Goal: Use online tool/utility: Utilize a website feature to perform a specific function

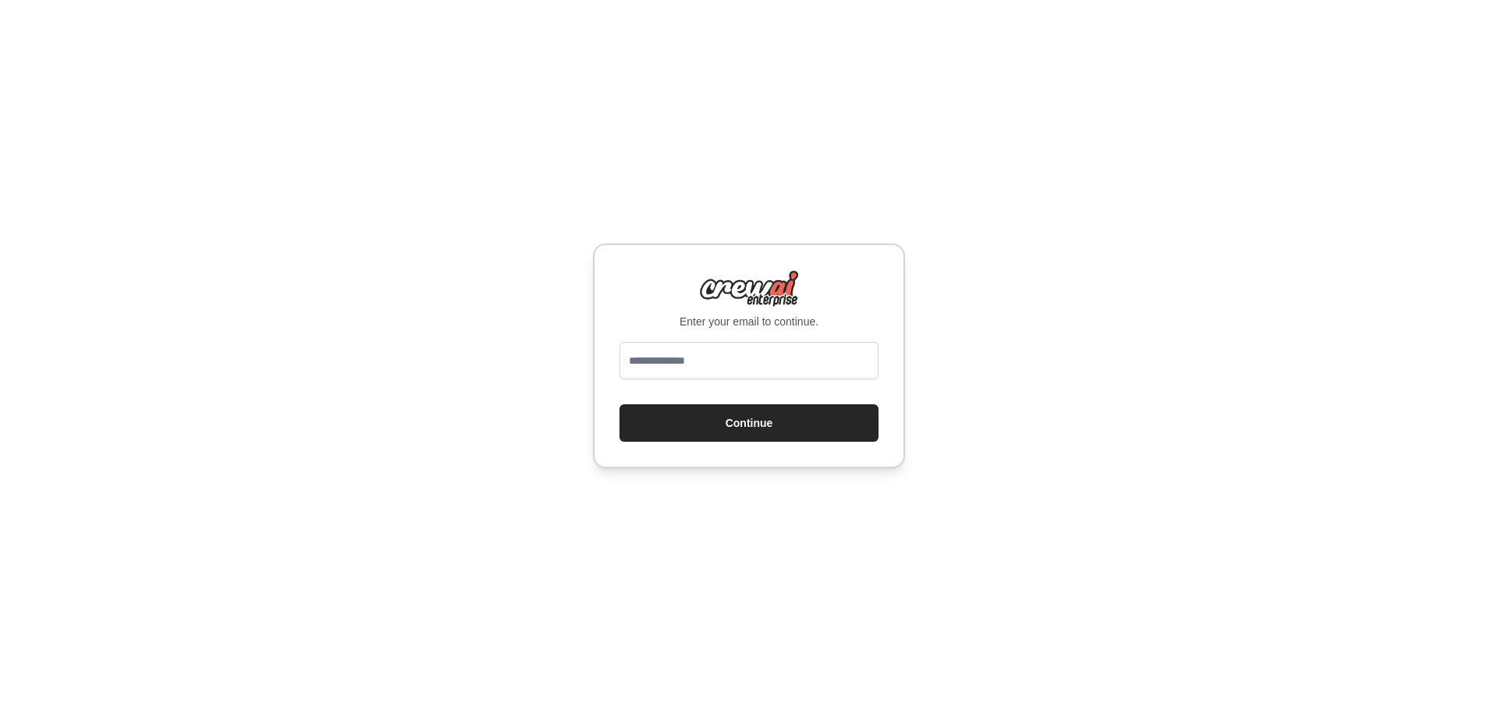
type input "**********"
click at [739, 428] on button "Continue" at bounding box center [749, 422] width 259 height 37
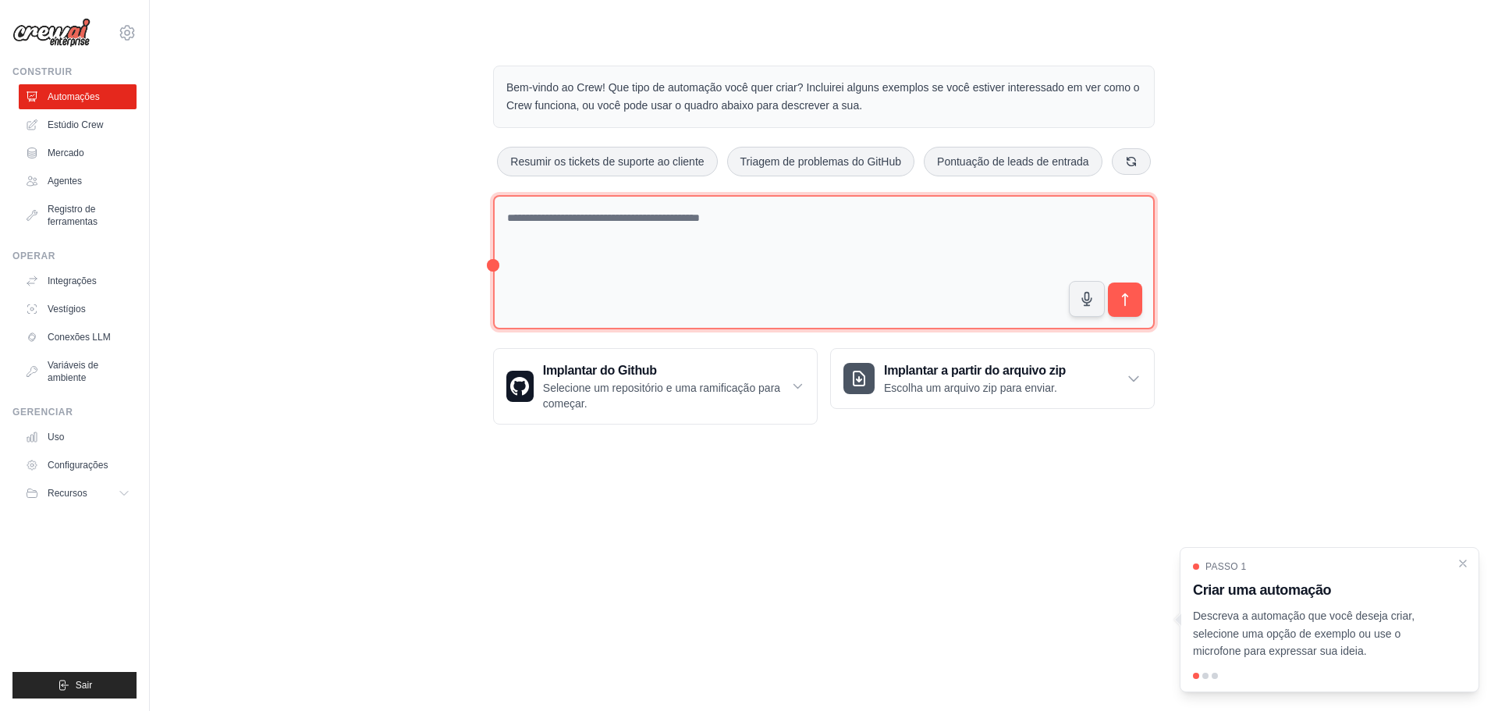
click at [581, 227] on textarea at bounding box center [824, 262] width 662 height 135
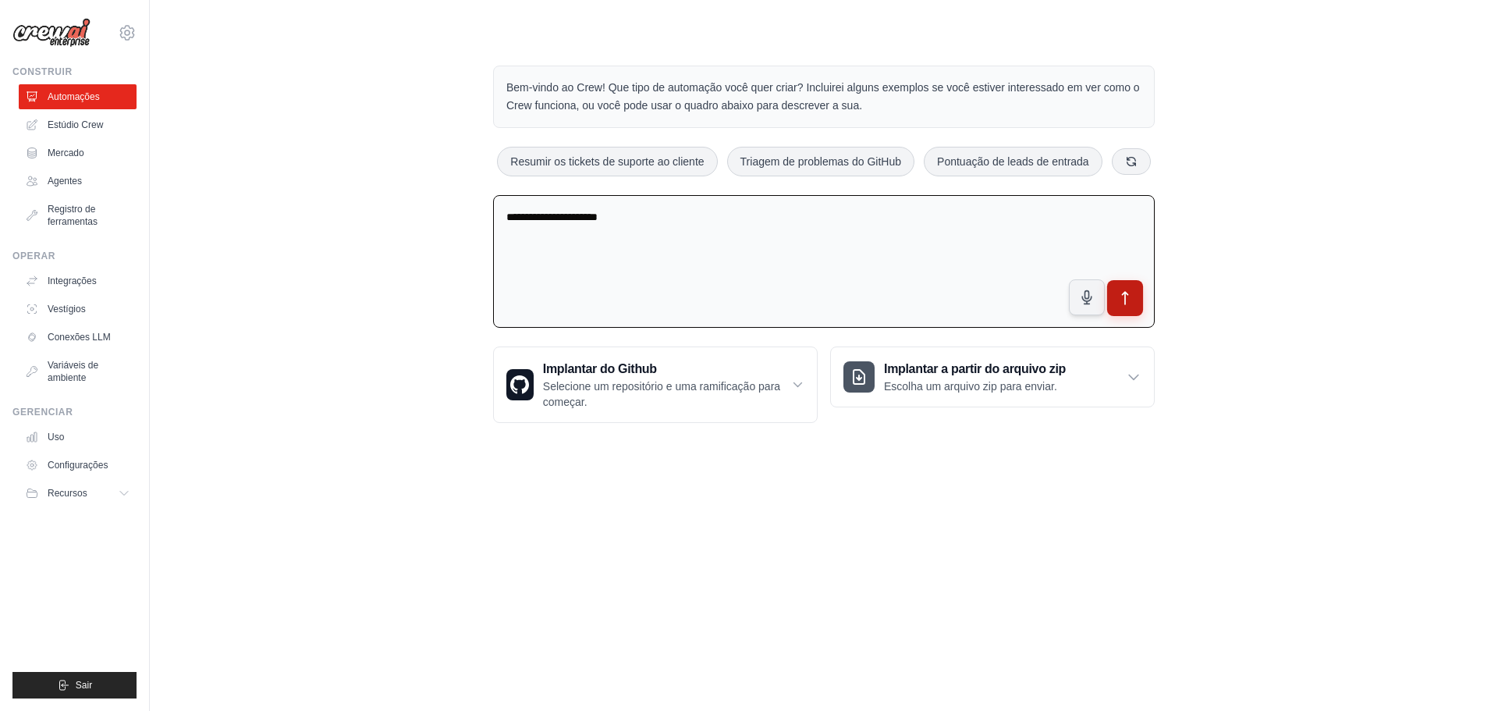
type textarea "**********"
click at [1131, 295] on icon "submit" at bounding box center [1126, 298] width 16 height 16
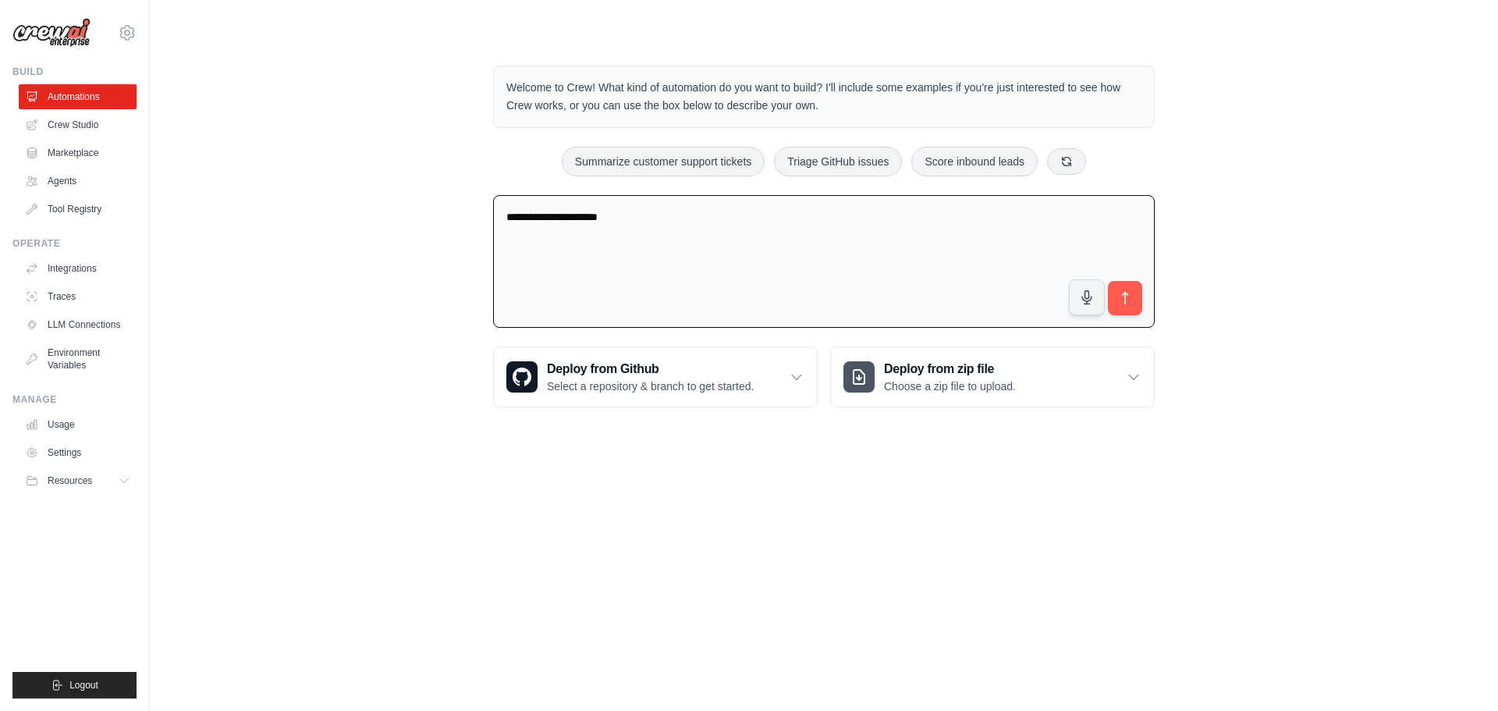
click at [73, 32] on img at bounding box center [51, 33] width 78 height 30
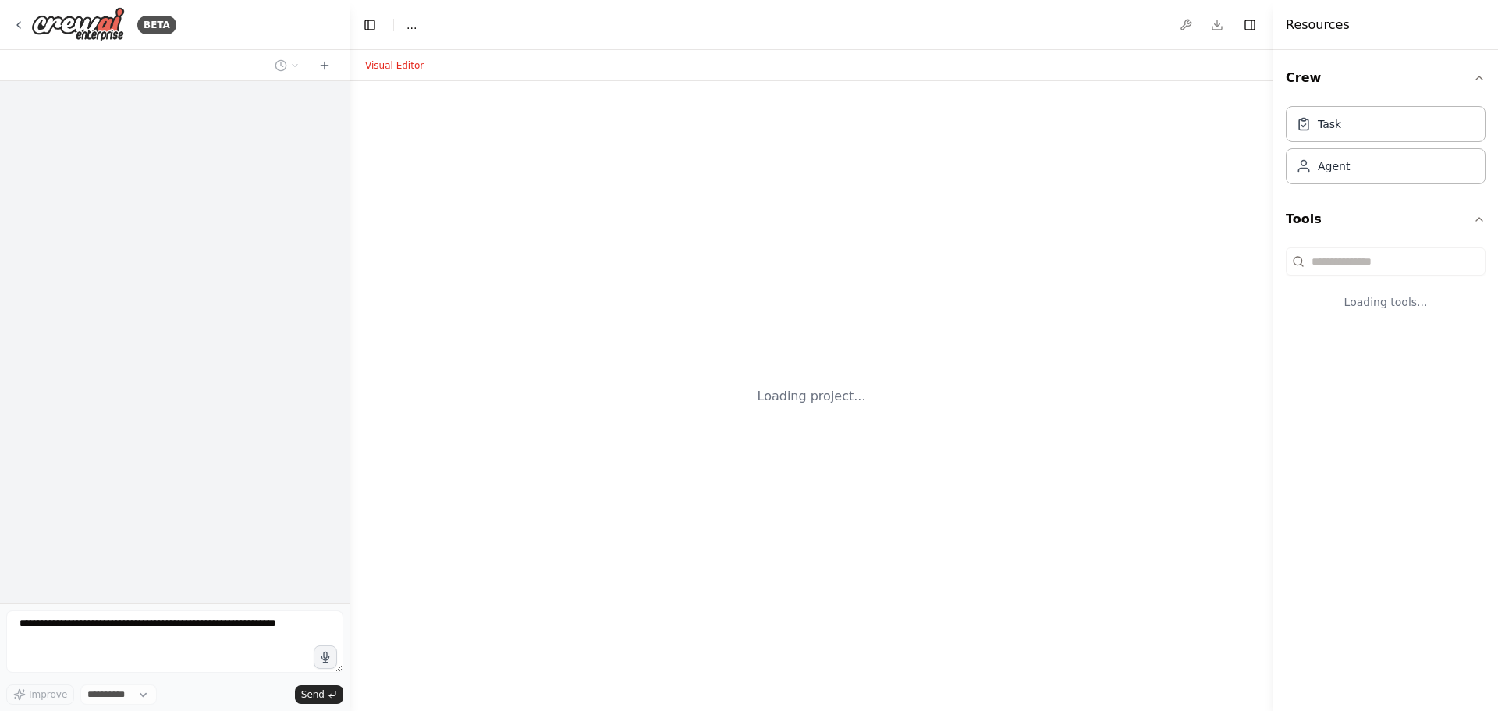
select select "****"
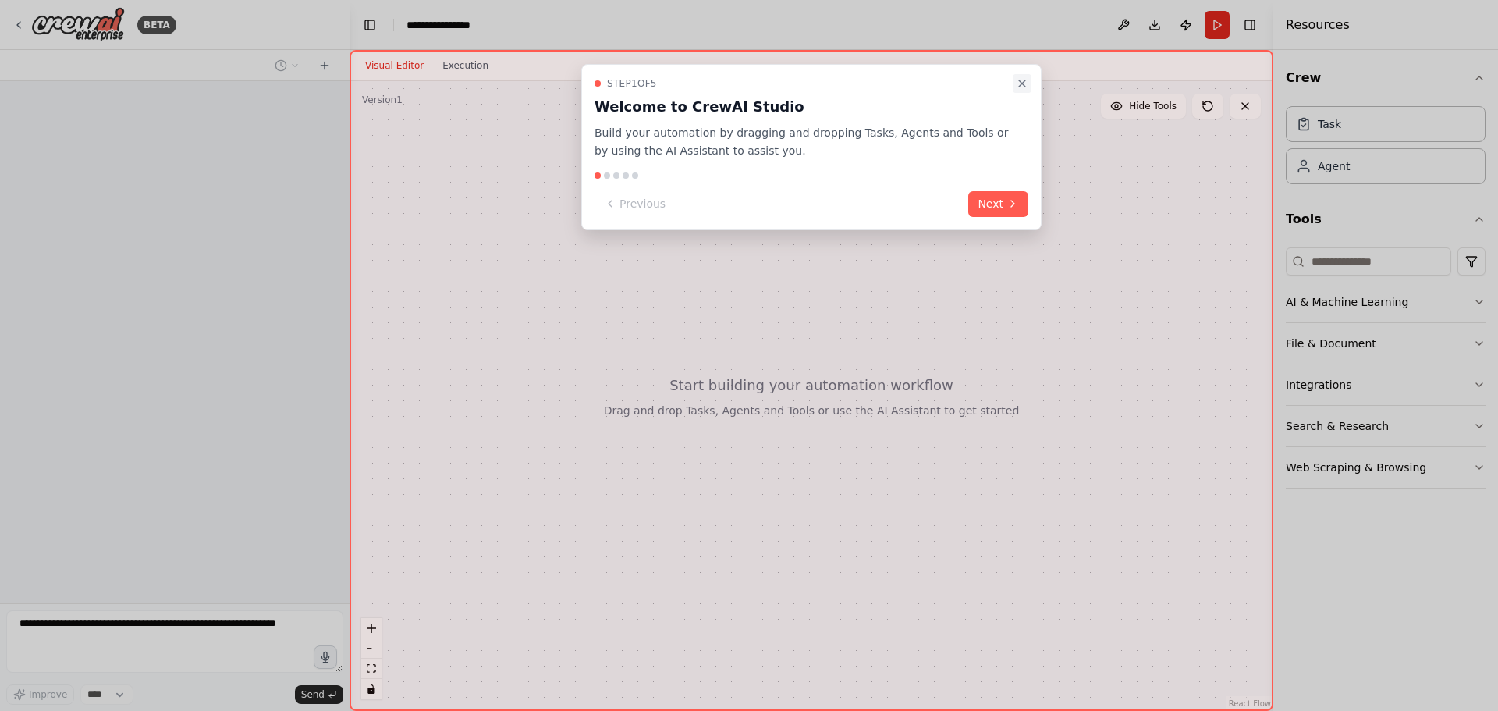
click at [1023, 87] on icon "Close walkthrough" at bounding box center [1022, 83] width 12 height 12
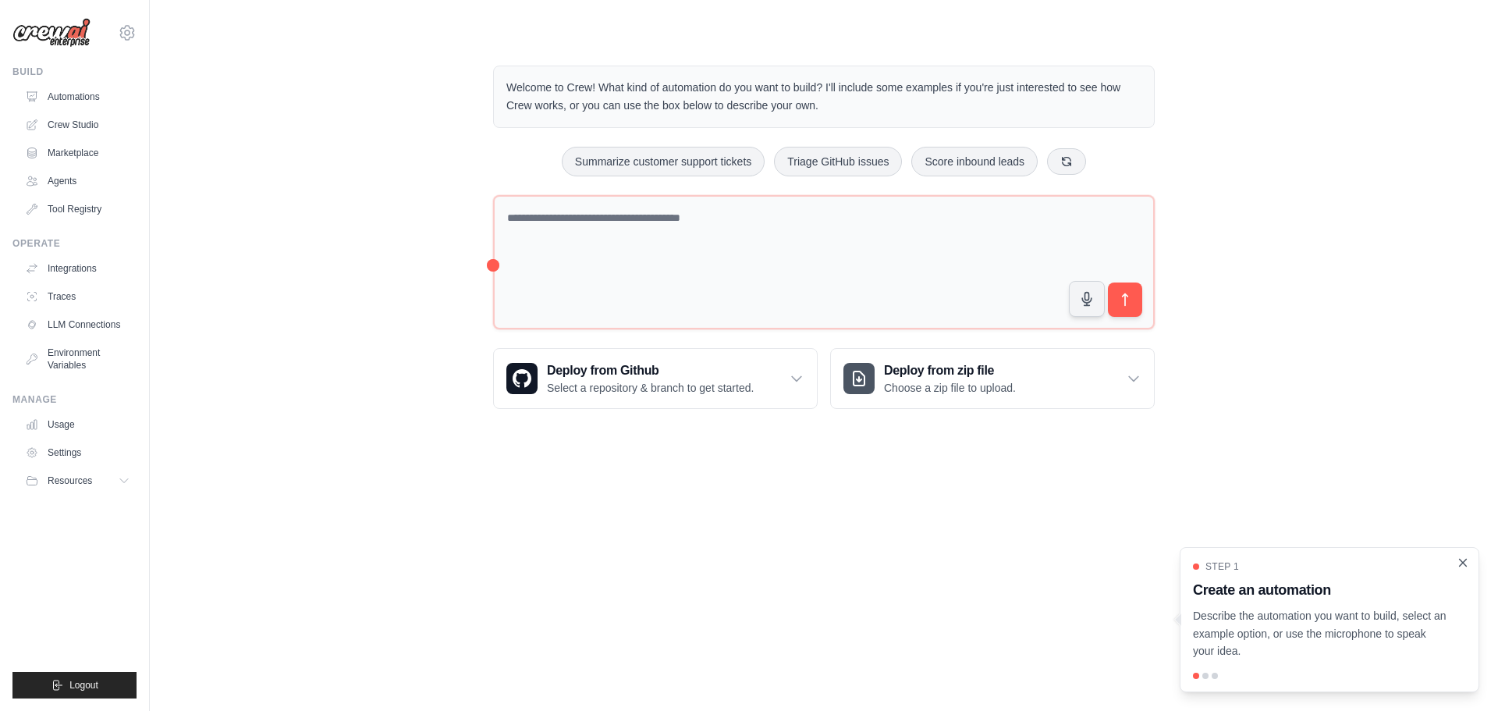
click at [1464, 566] on icon "Close walkthrough" at bounding box center [1463, 563] width 14 height 14
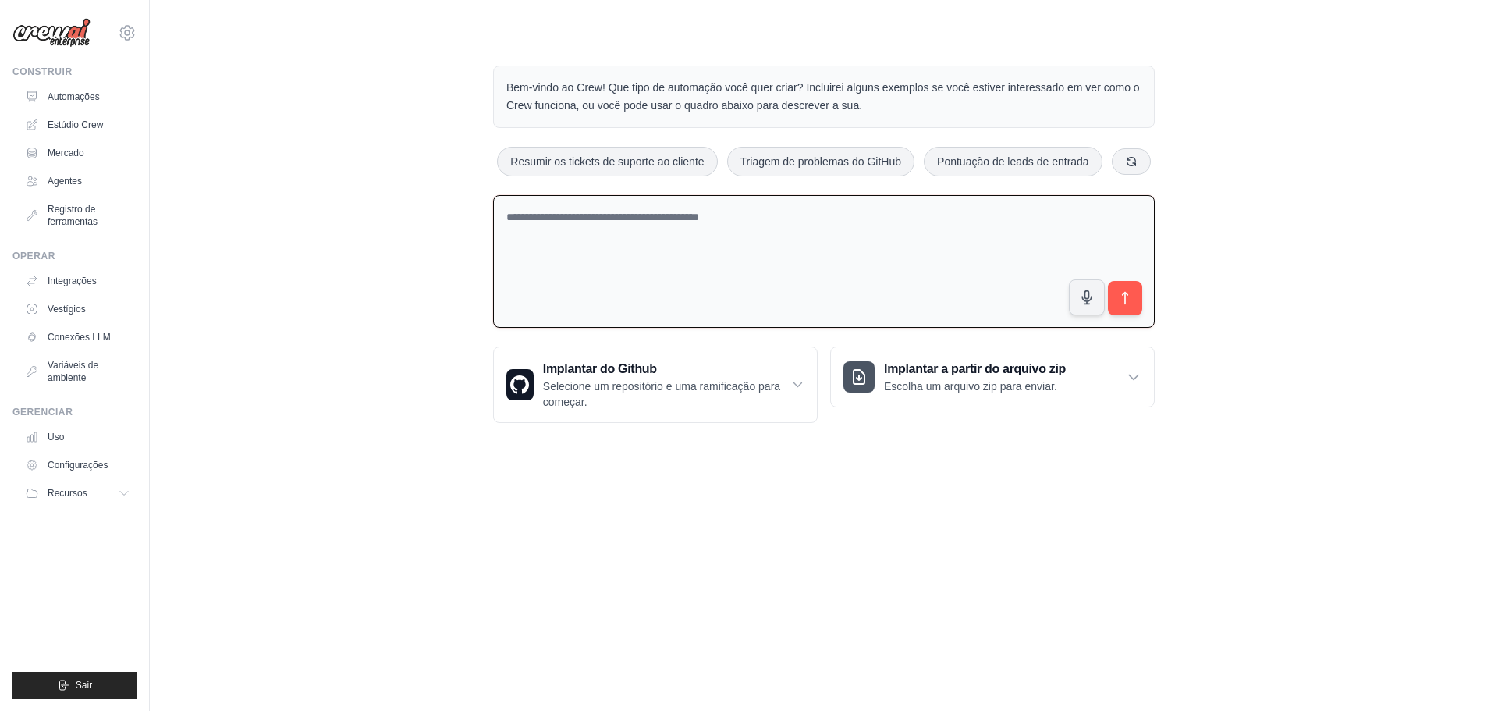
click at [574, 220] on textarea at bounding box center [824, 261] width 662 height 133
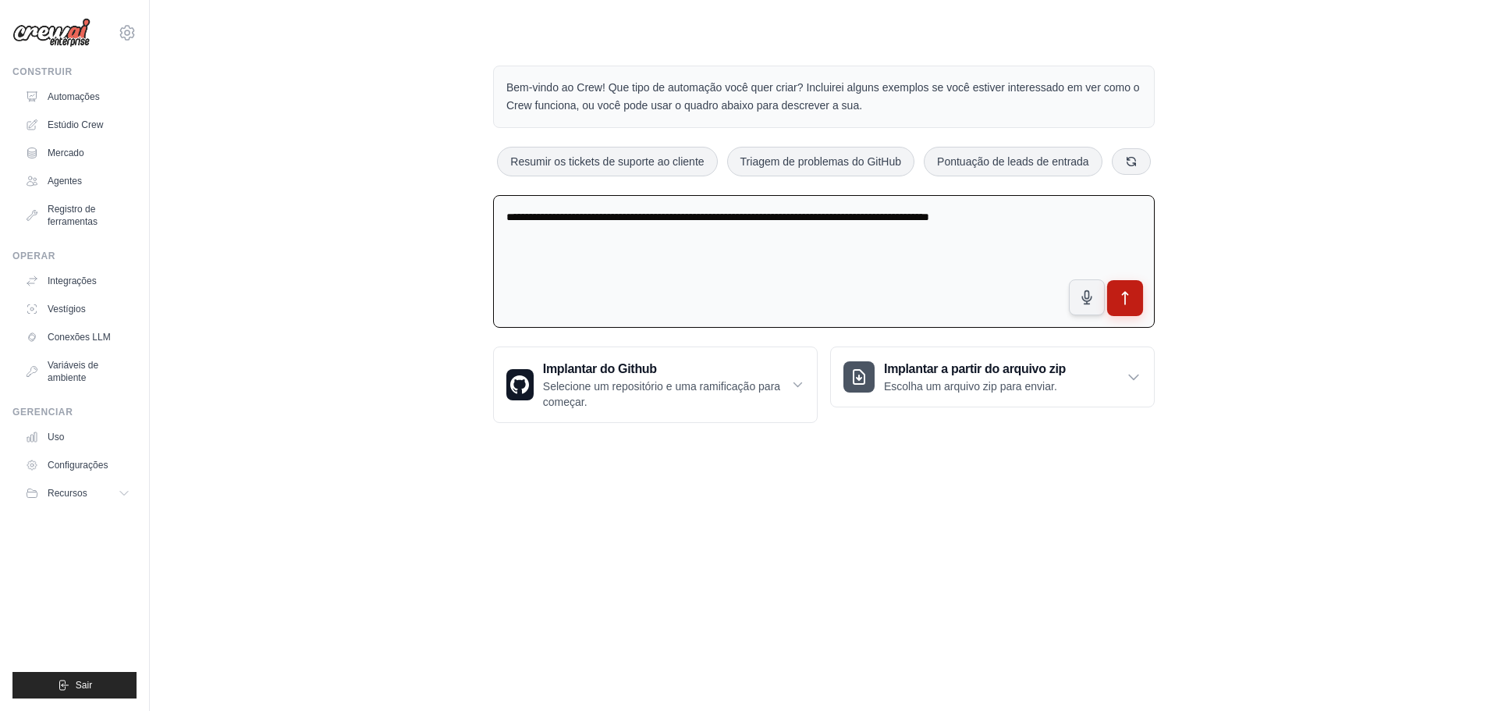
type textarea "**********"
click at [1114, 301] on button "submit" at bounding box center [1125, 298] width 36 height 36
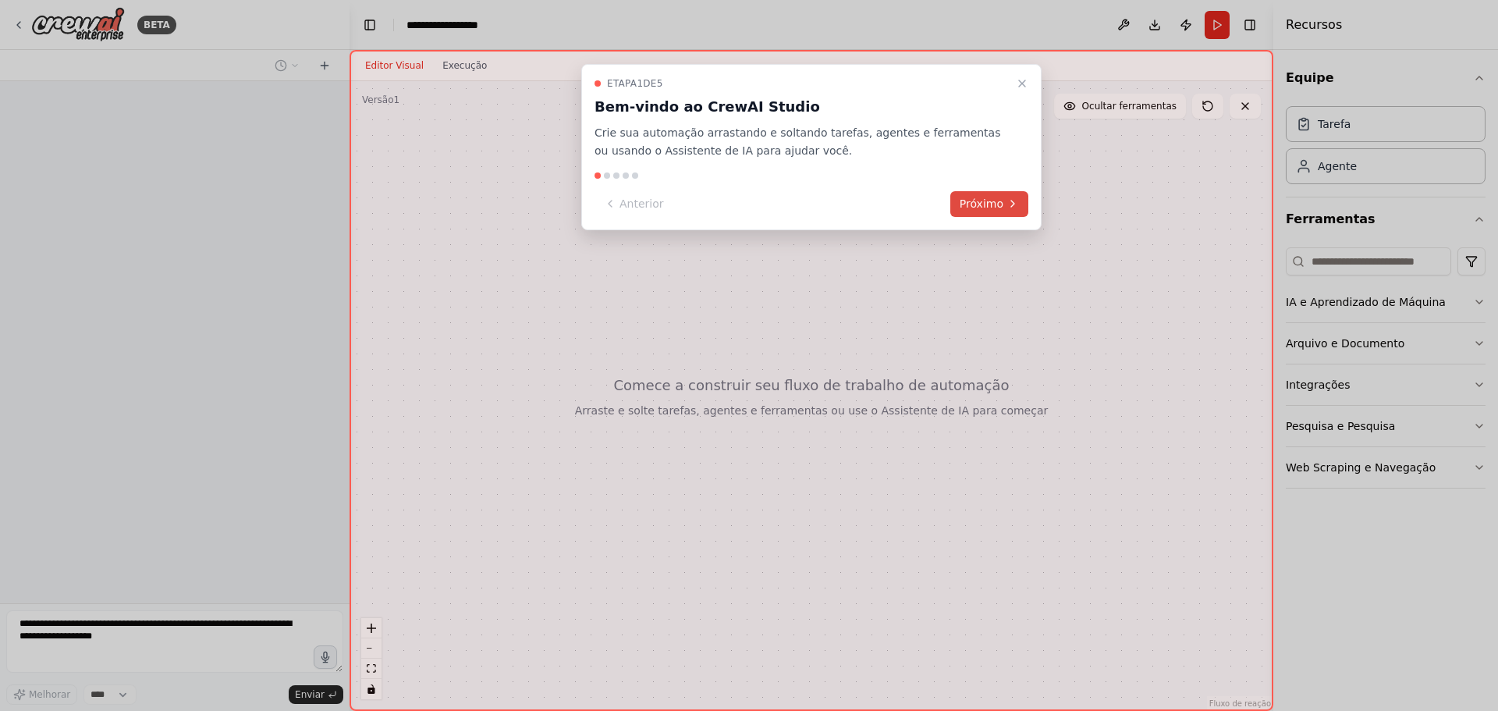
click at [983, 201] on font "Próximo" at bounding box center [982, 203] width 44 height 12
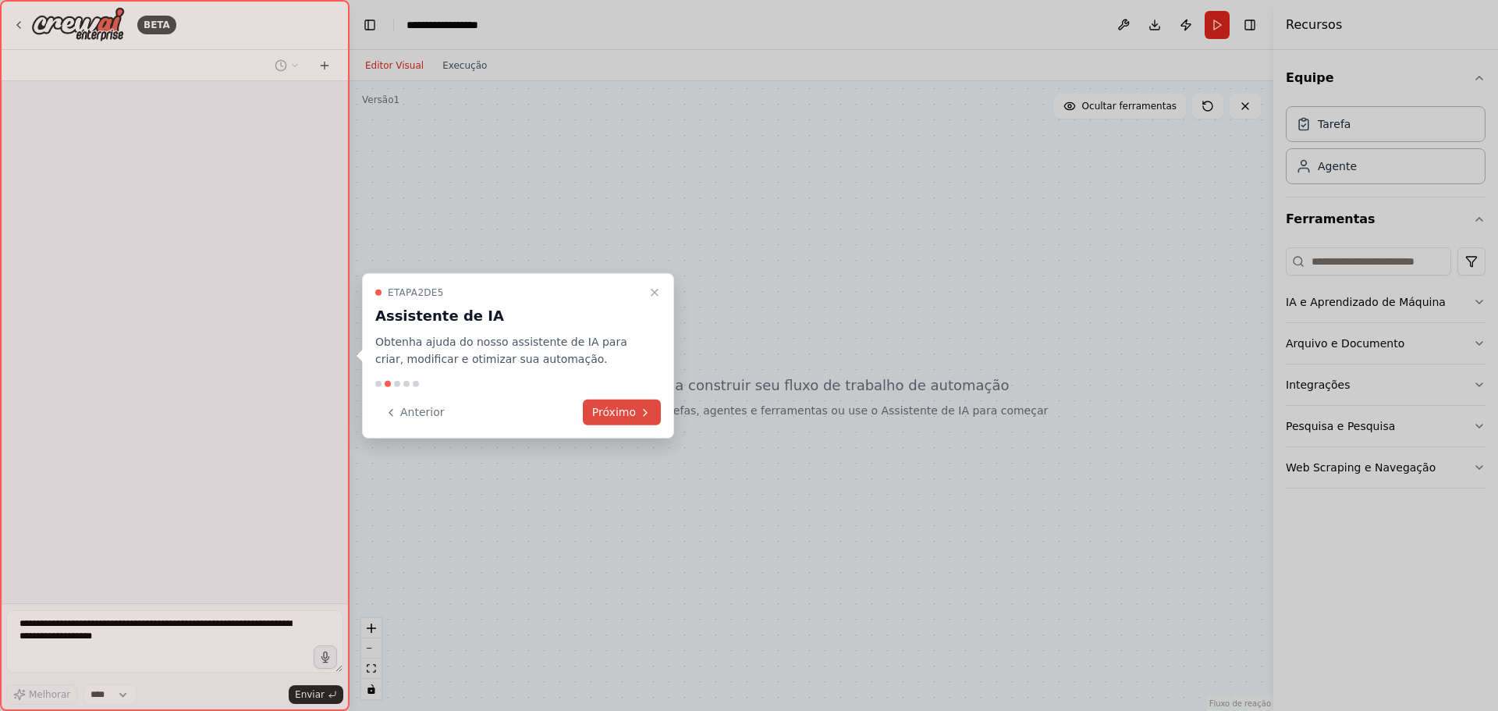
click at [618, 416] on font "Próximo" at bounding box center [614, 412] width 44 height 12
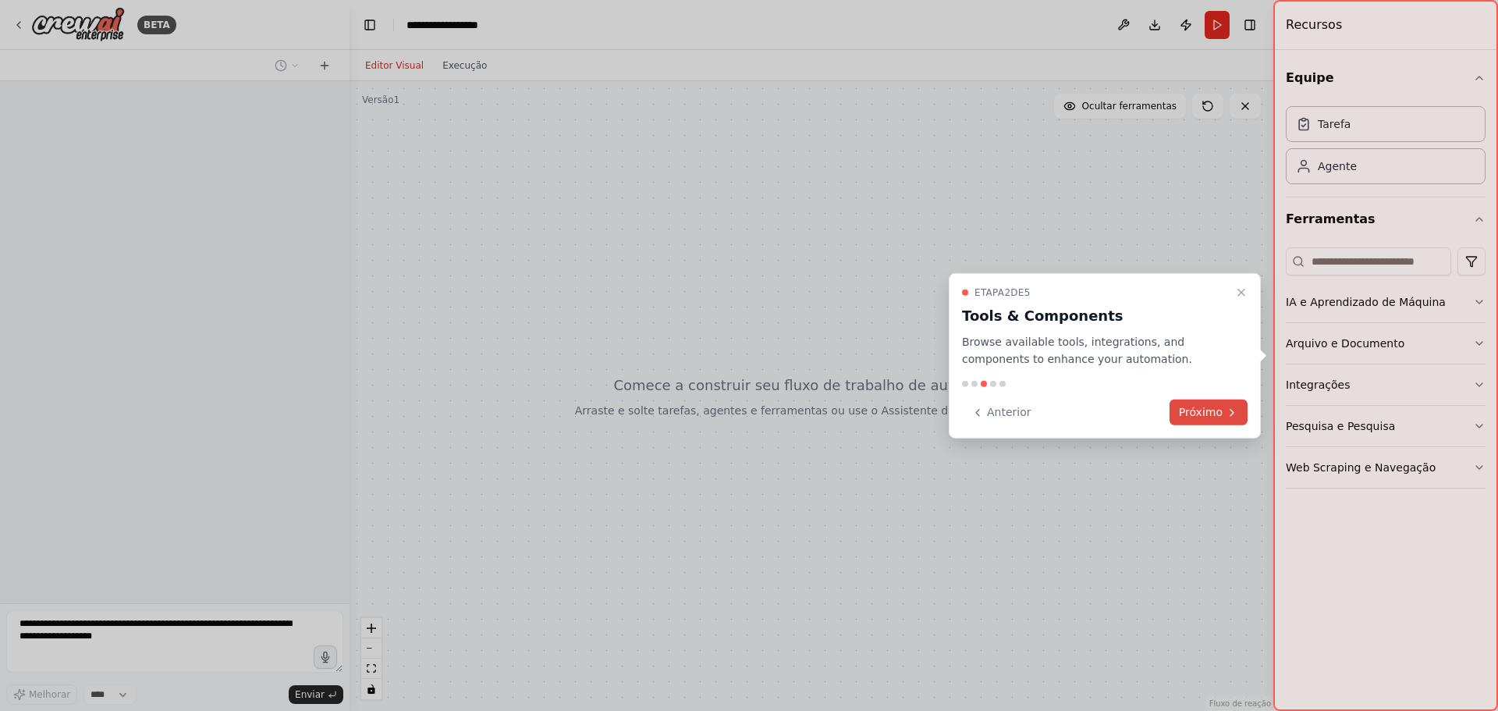
click at [1223, 419] on button "Próximo" at bounding box center [1209, 413] width 78 height 26
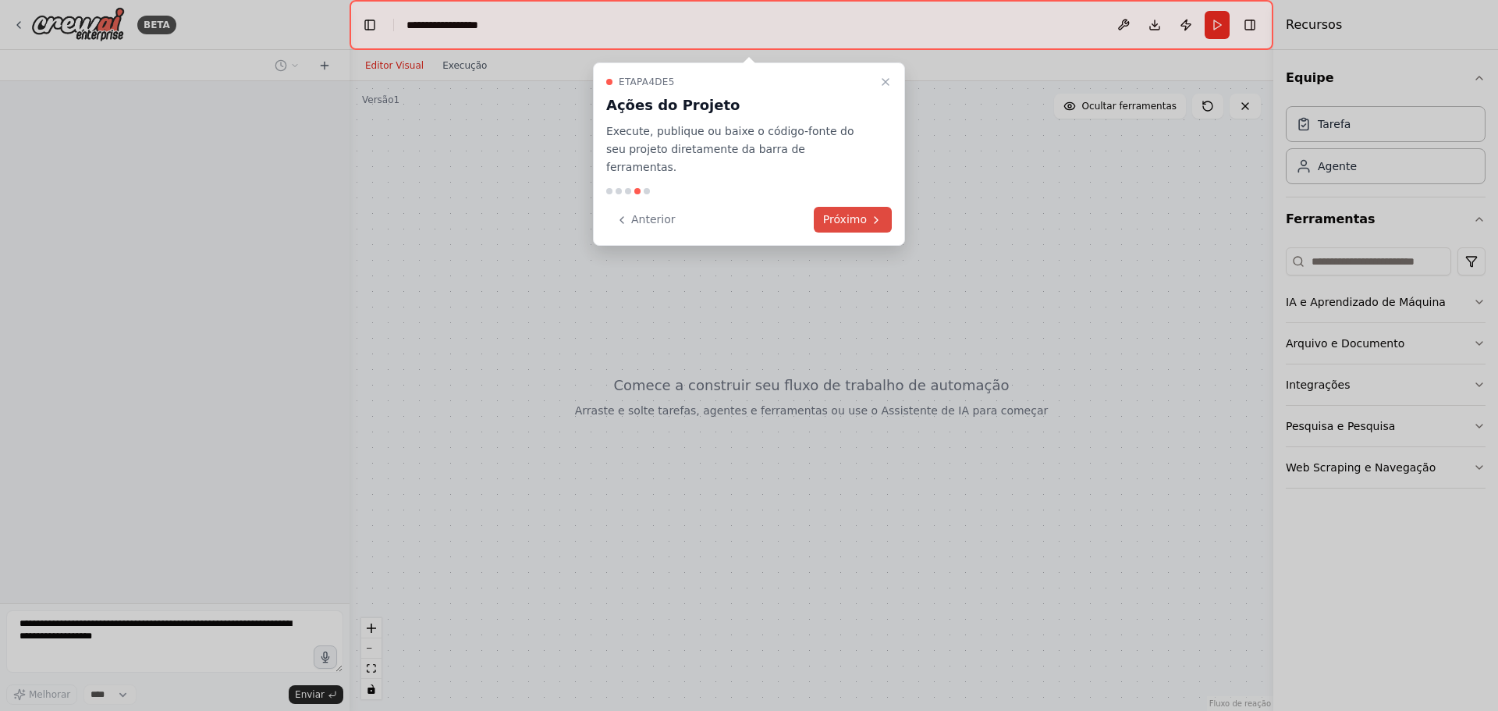
click at [852, 213] on font "Próximo" at bounding box center [845, 219] width 44 height 12
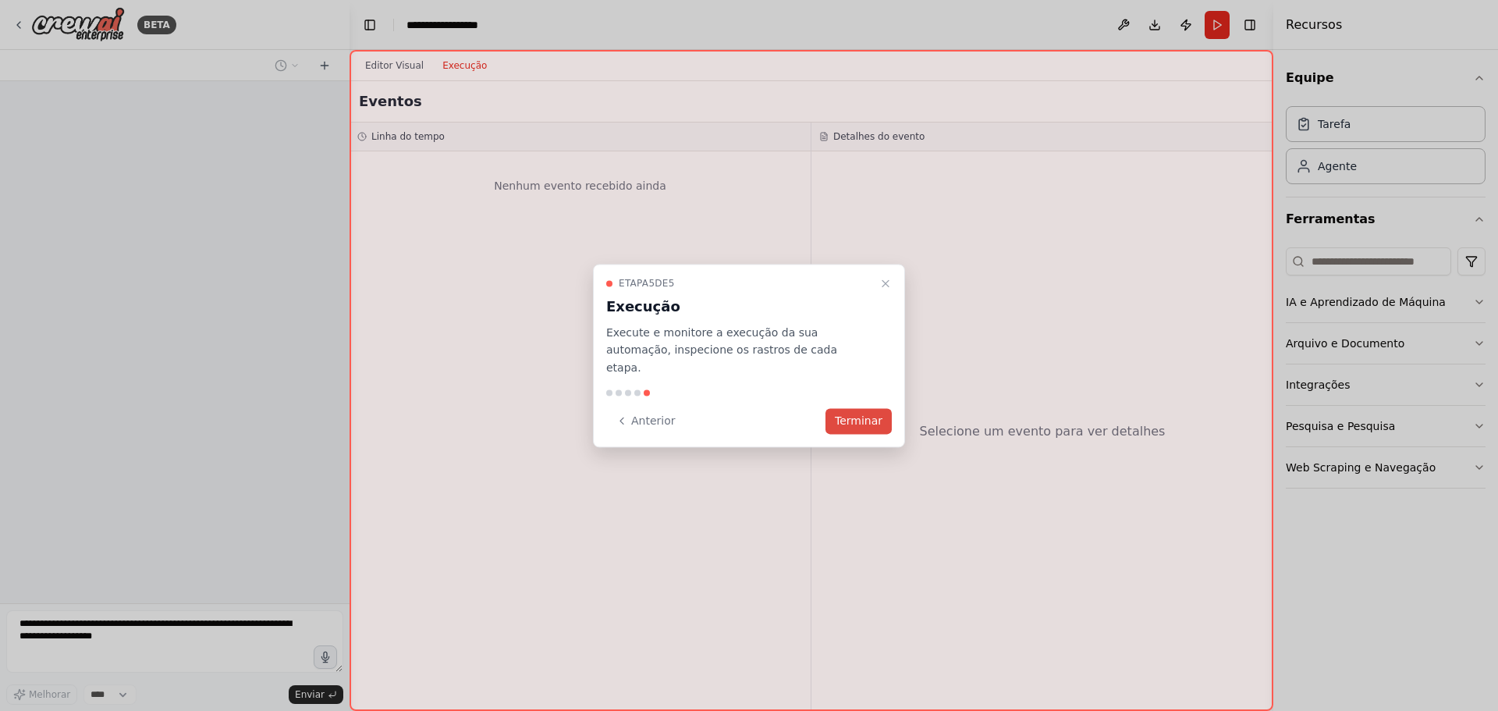
click at [858, 414] on font "Terminar" at bounding box center [859, 420] width 48 height 12
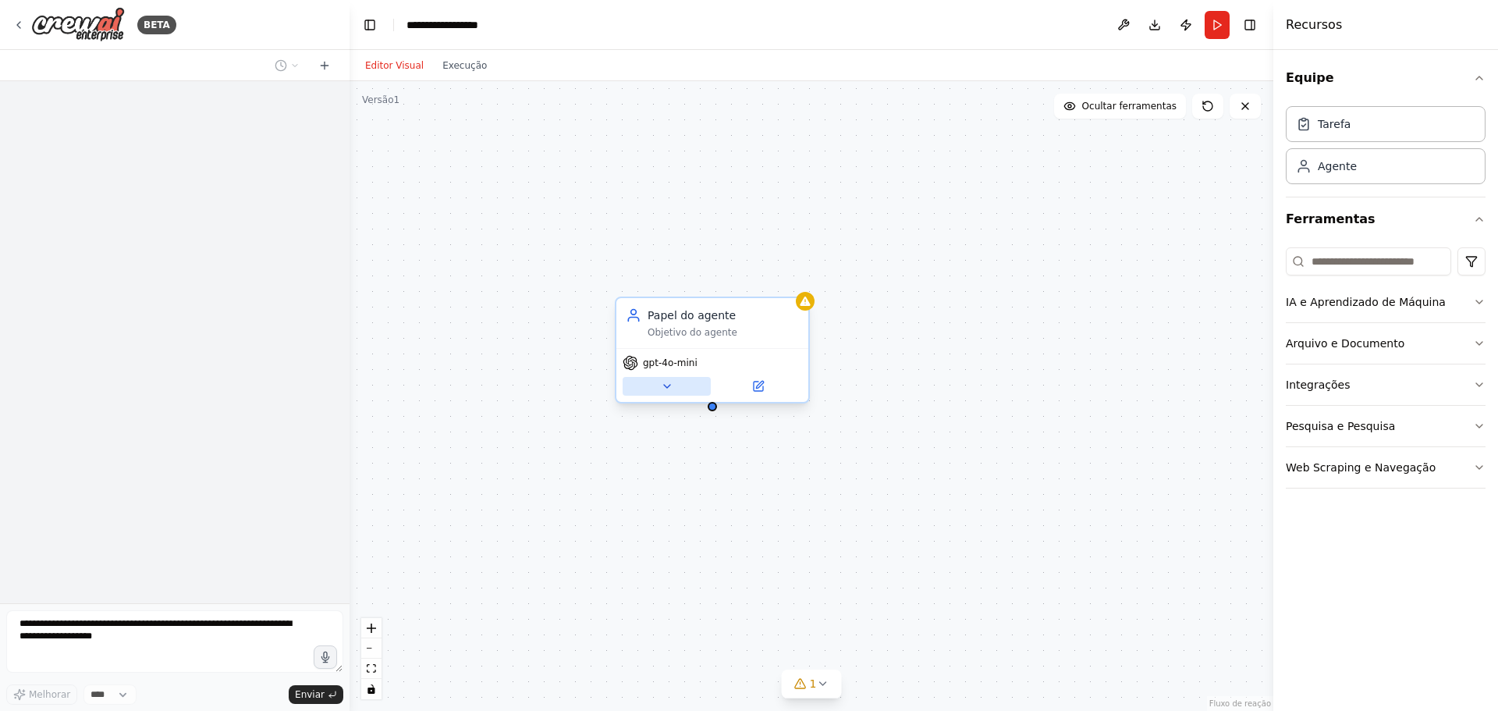
click at [668, 390] on icon at bounding box center [667, 386] width 12 height 12
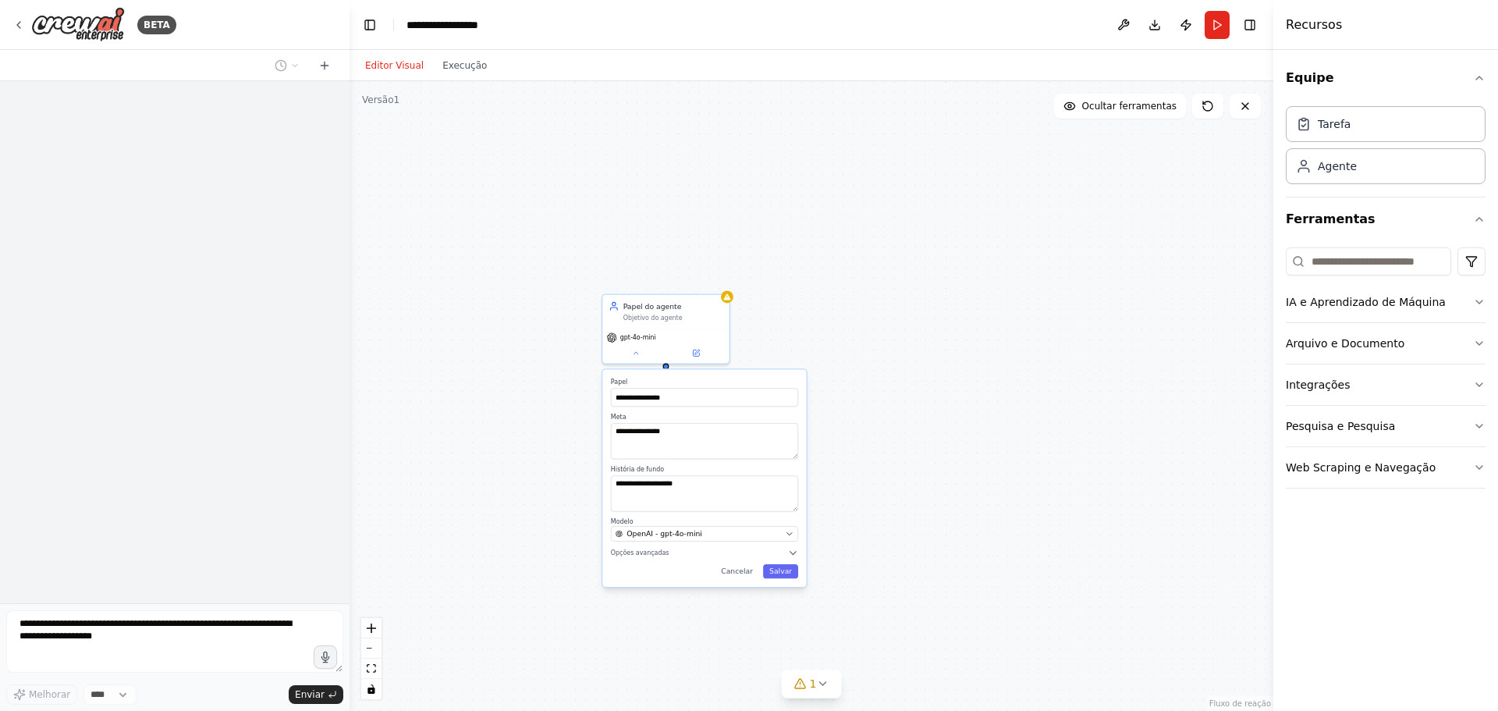
click at [896, 279] on div "**********" at bounding box center [812, 396] width 924 height 630
drag, startPoint x: 1091, startPoint y: 264, endPoint x: 821, endPoint y: 221, distance: 273.4
click at [821, 221] on div "Nova Tarefa" at bounding box center [817, 221] width 100 height 9
drag, startPoint x: 815, startPoint y: 234, endPoint x: 868, endPoint y: 223, distance: 54.2
click at [868, 223] on font "Descrição da tarefa" at bounding box center [849, 220] width 60 height 7
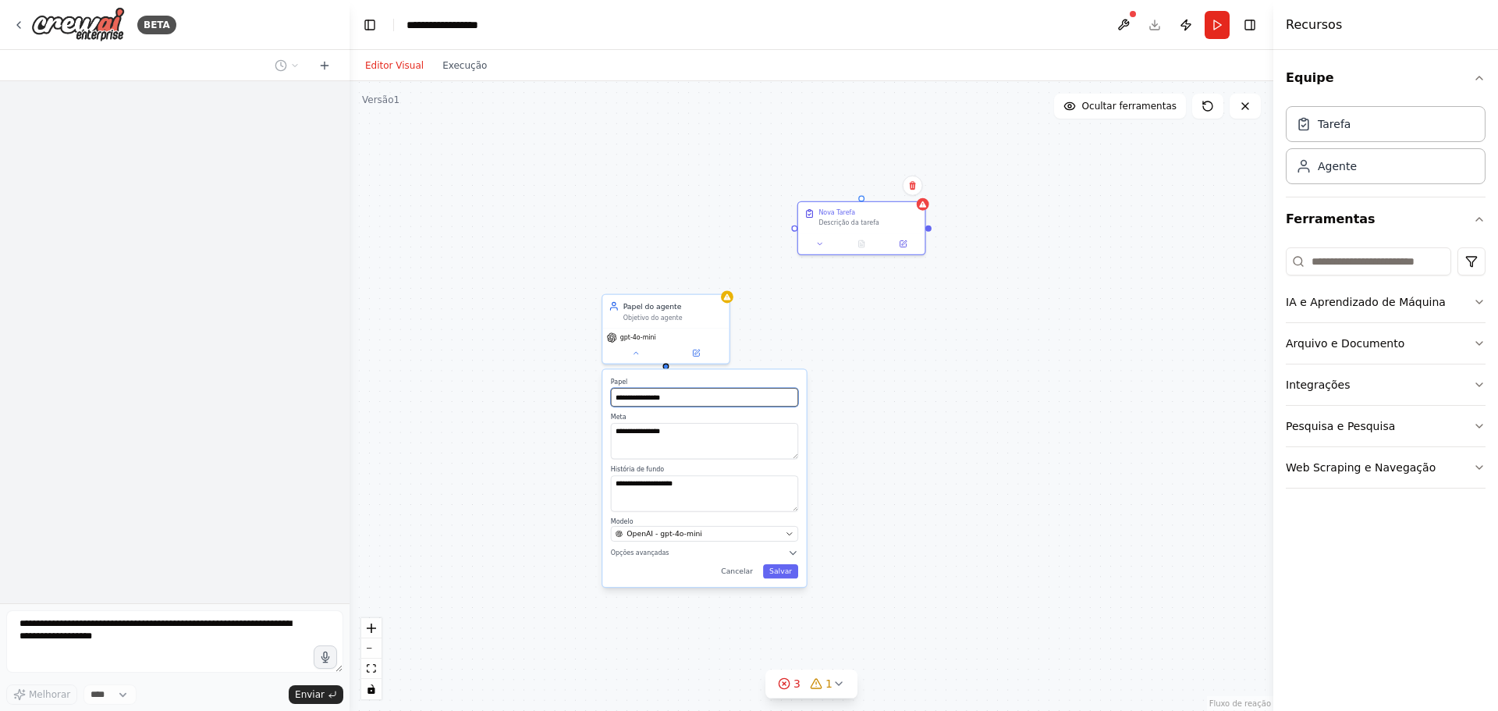
click at [688, 397] on input "**********" at bounding box center [704, 397] width 187 height 19
drag, startPoint x: 688, startPoint y: 397, endPoint x: 960, endPoint y: 450, distance: 276.7
click at [960, 450] on div "**********" at bounding box center [812, 396] width 924 height 630
click at [784, 531] on button "OpenAI - gpt-4o-mini" at bounding box center [704, 534] width 187 height 16
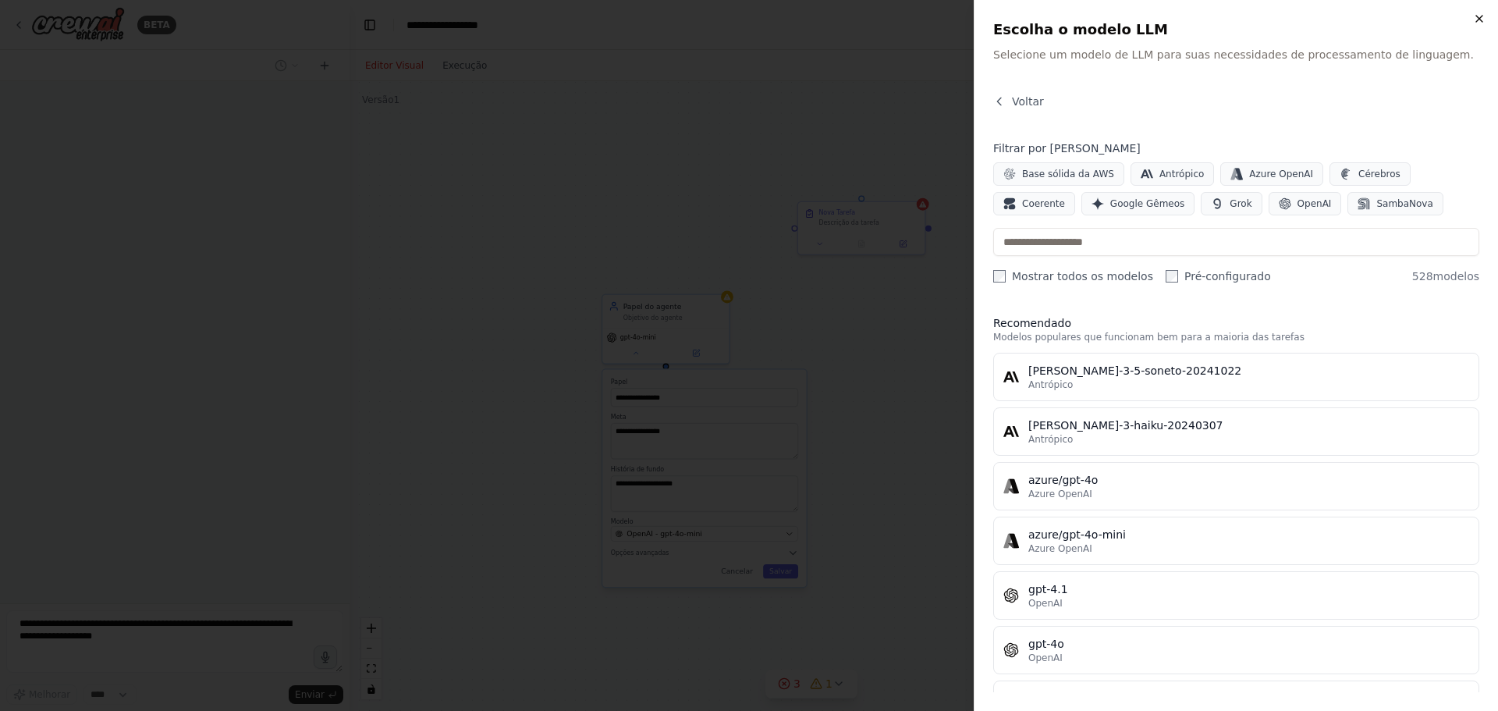
click at [1480, 23] on icon "button" at bounding box center [1479, 18] width 12 height 12
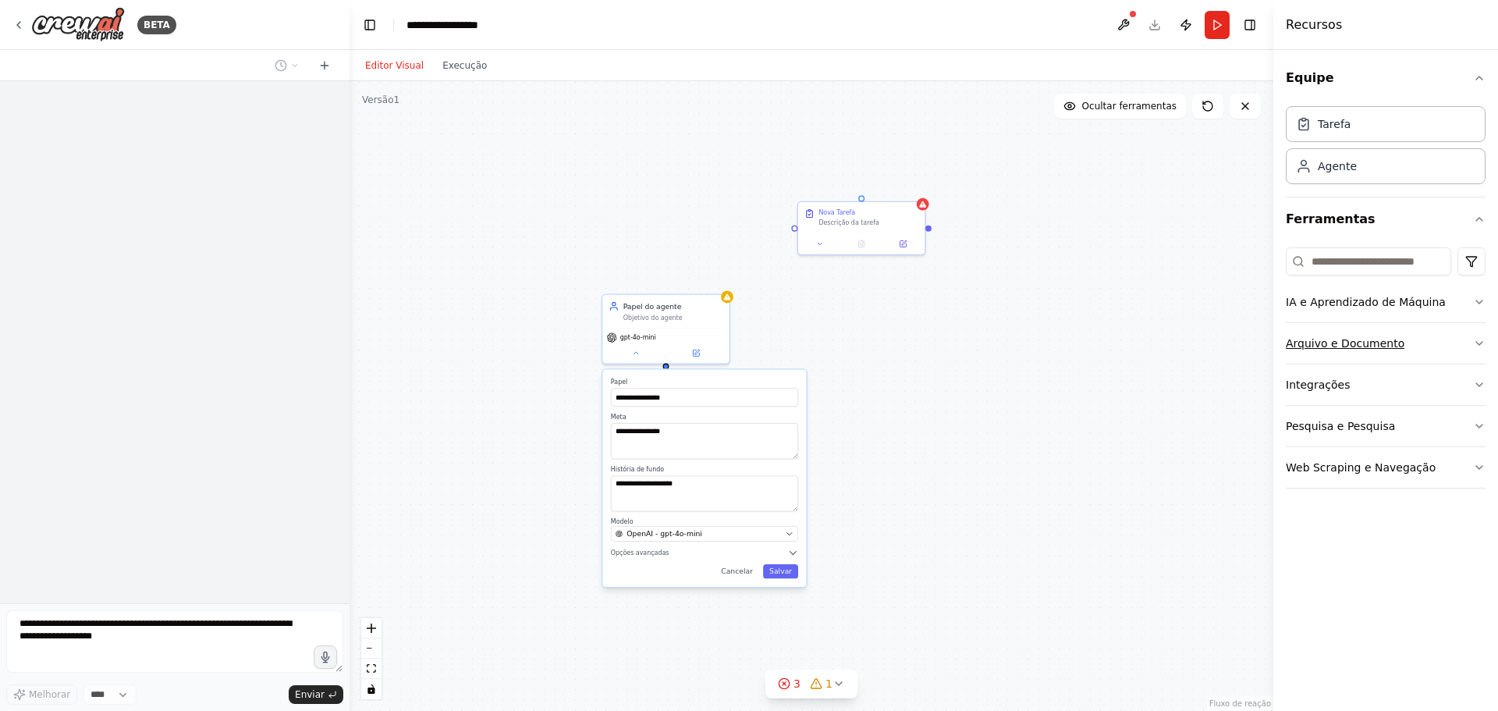
click at [1477, 343] on icon "button" at bounding box center [1480, 343] width 6 height 3
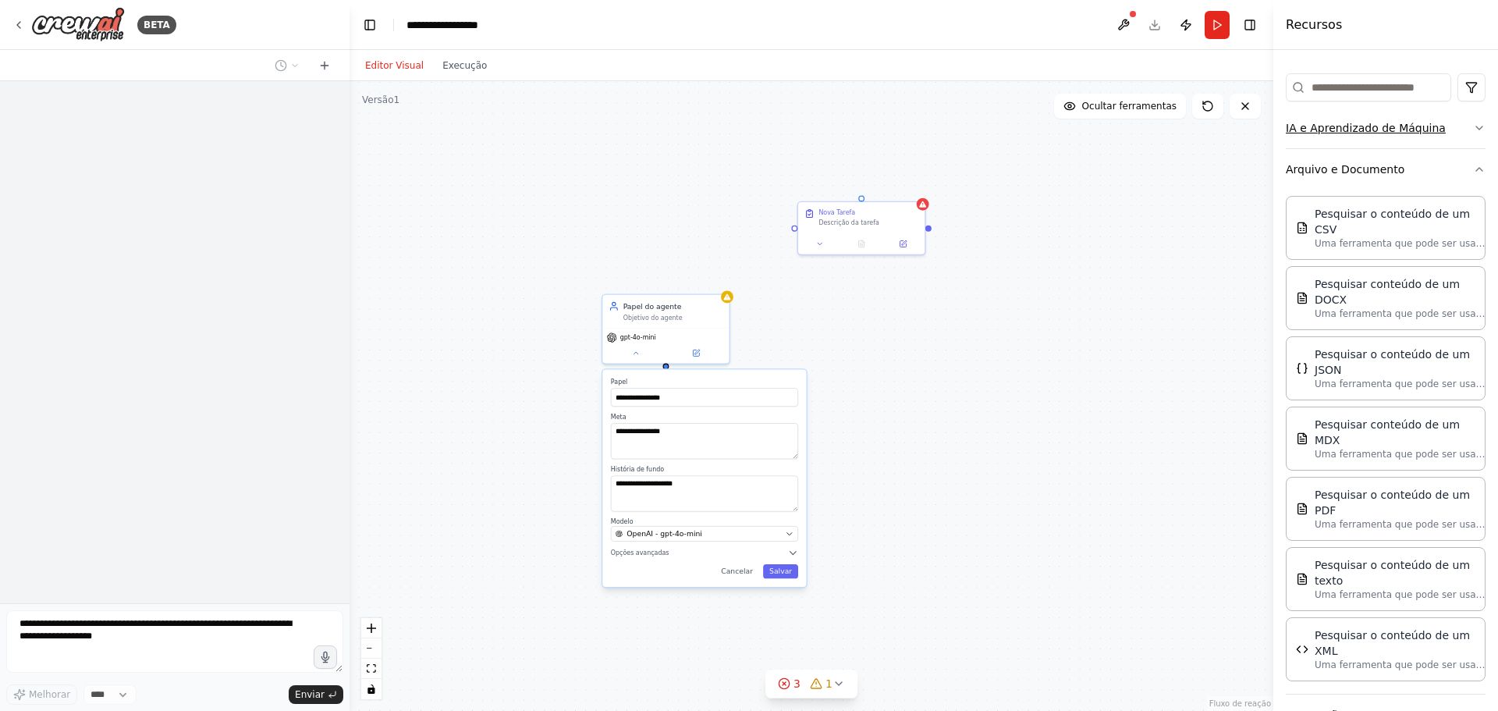
scroll to position [197, 0]
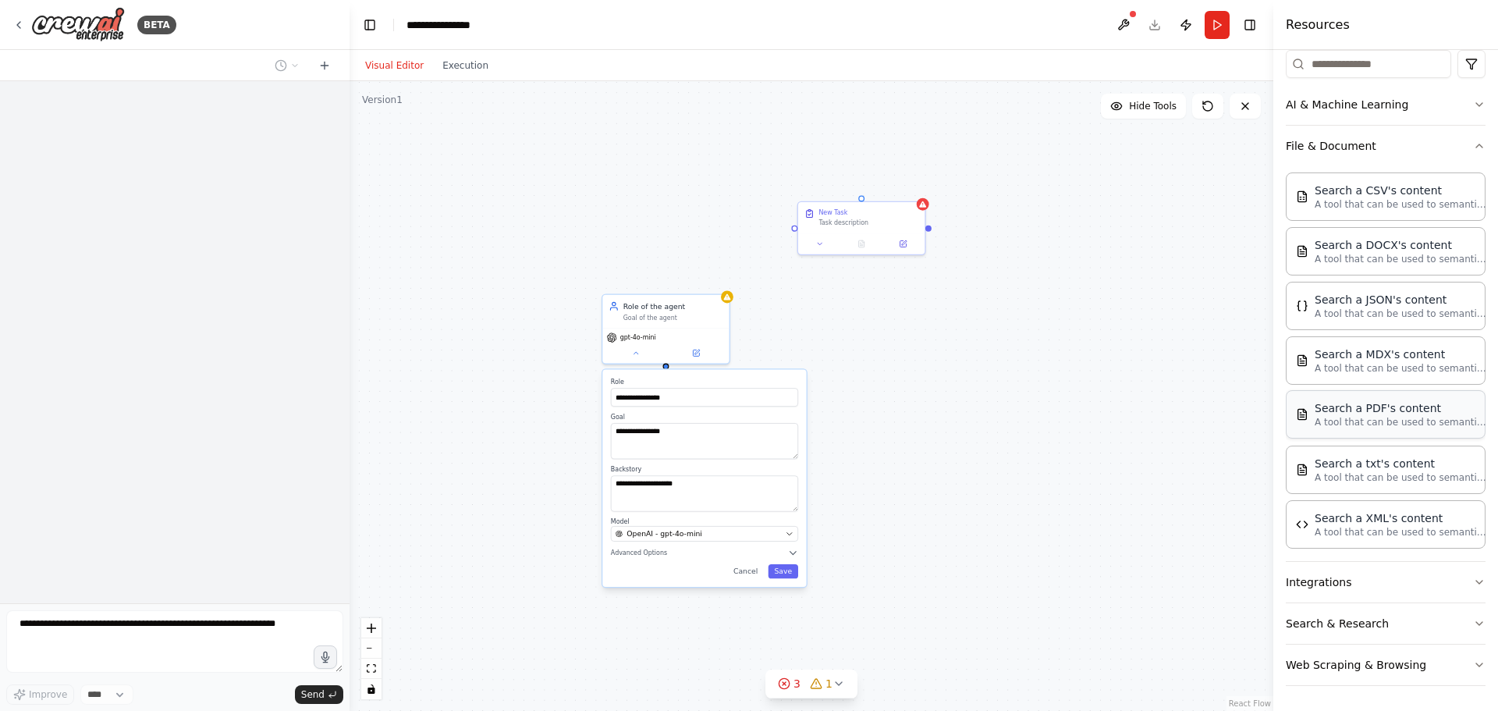
click at [1395, 412] on div "Search a PDF's content" at bounding box center [1401, 408] width 172 height 16
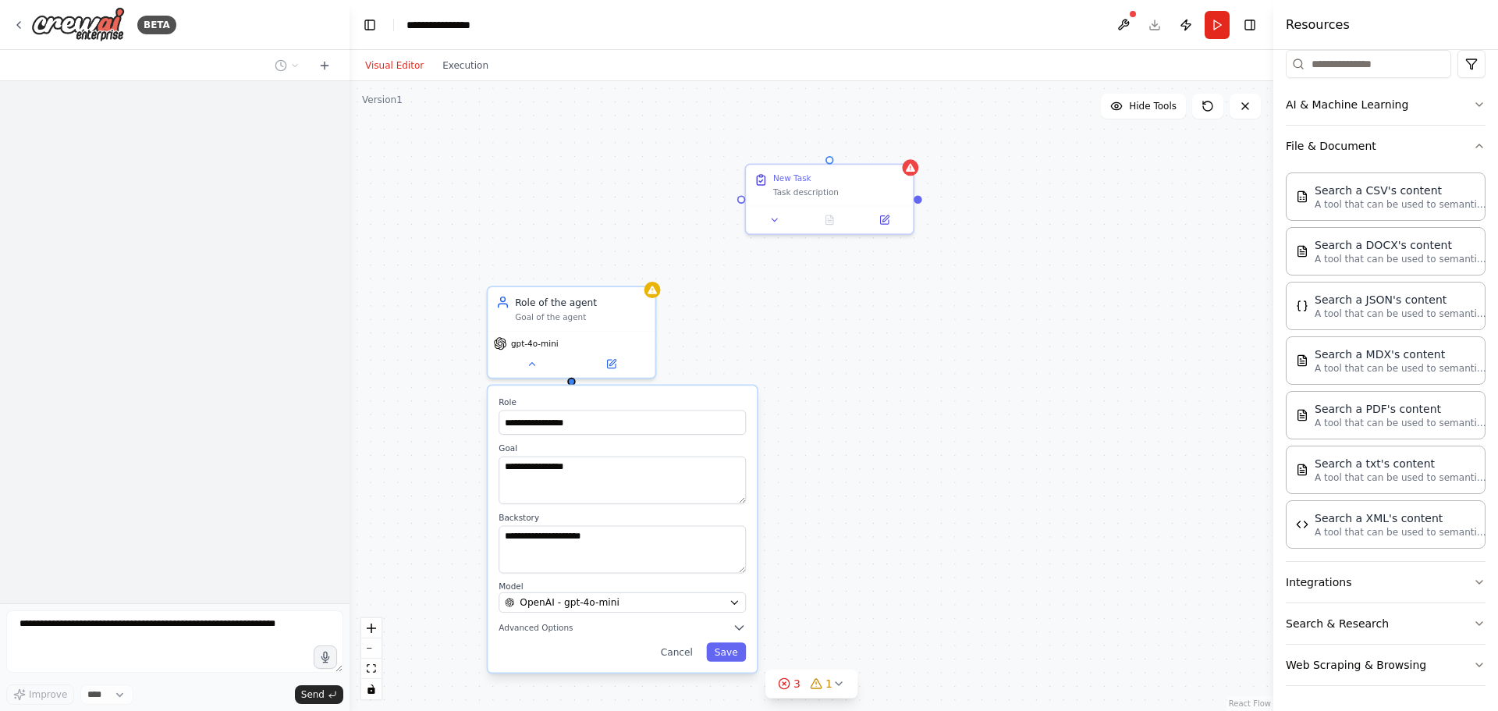
drag, startPoint x: 1031, startPoint y: 354, endPoint x: 824, endPoint y: 327, distance: 208.5
click at [826, 328] on div "**********" at bounding box center [812, 396] width 924 height 630
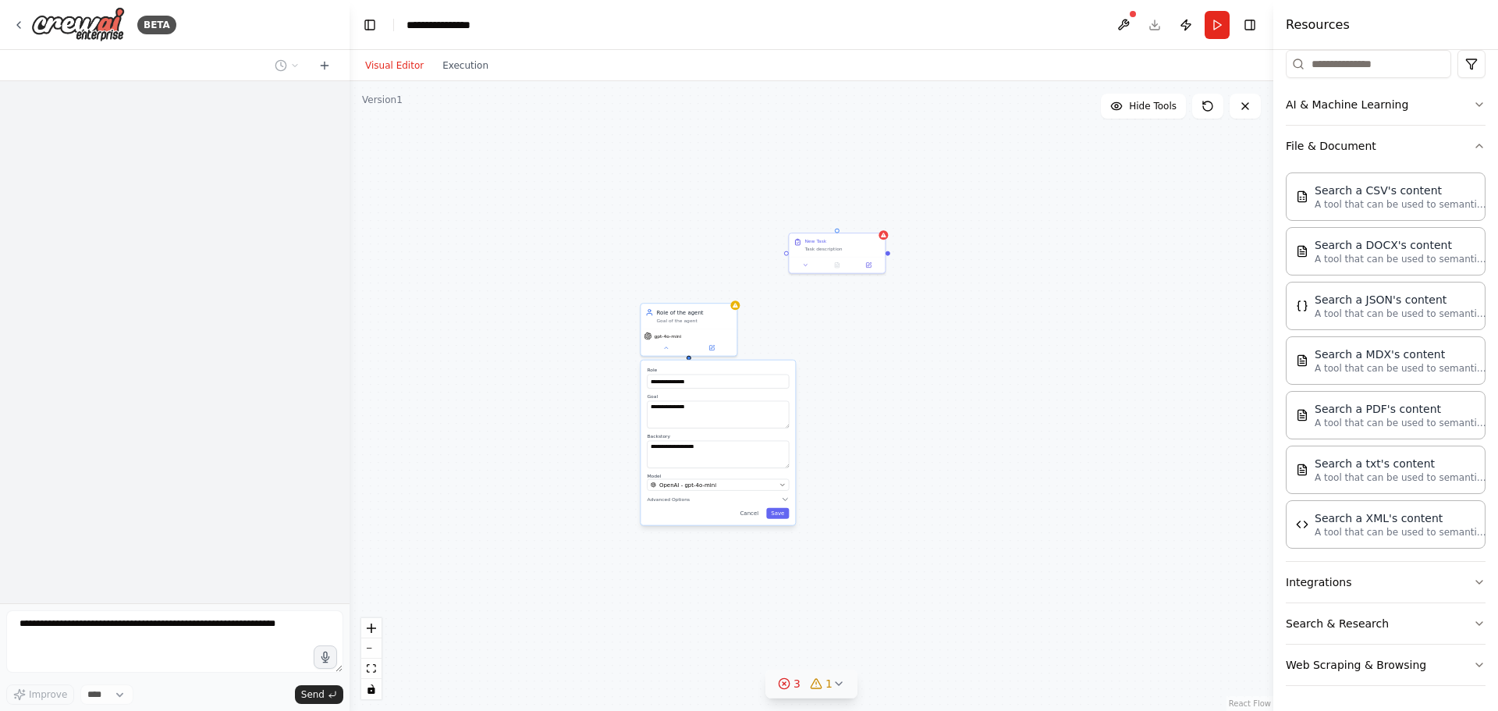
click at [788, 685] on icon at bounding box center [784, 683] width 12 height 12
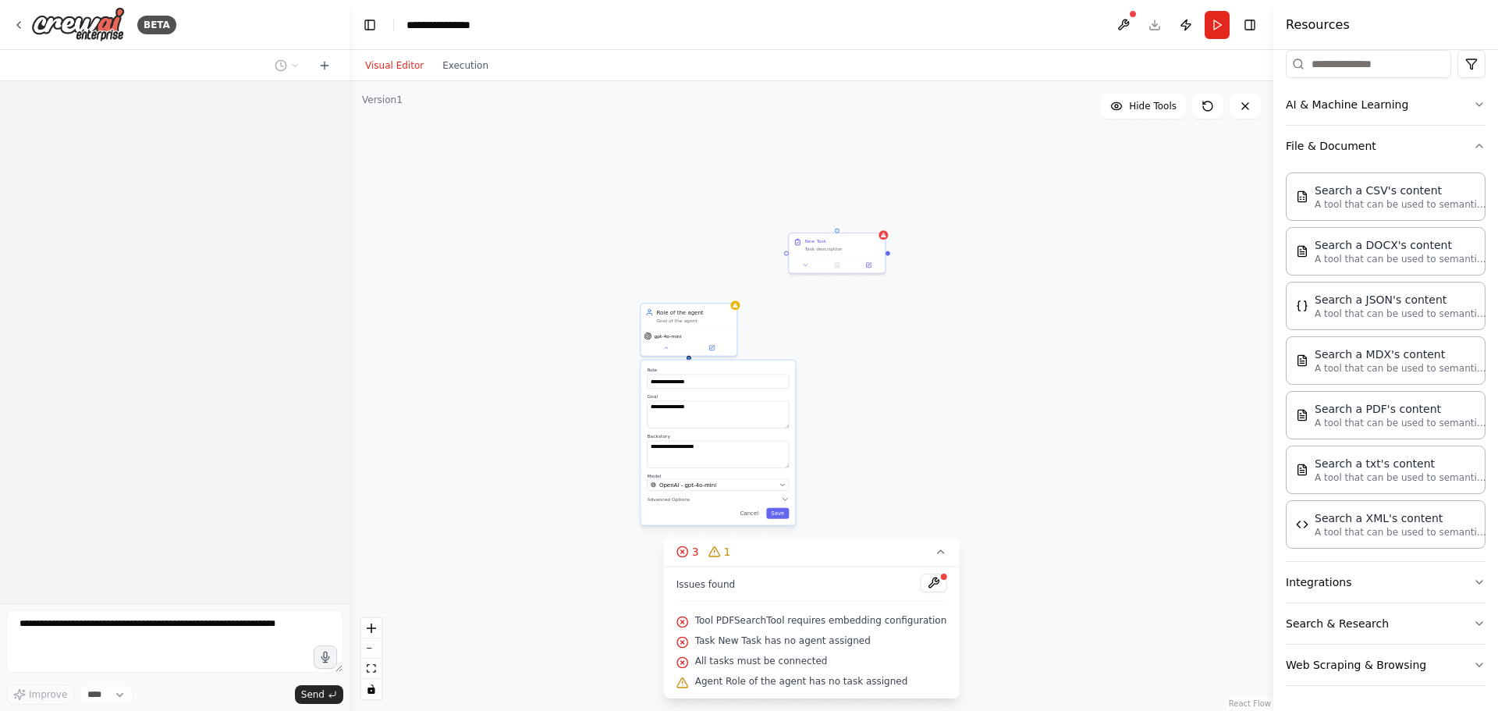
click at [689, 626] on icon at bounding box center [683, 622] width 12 height 12
click at [934, 556] on icon at bounding box center [940, 551] width 12 height 12
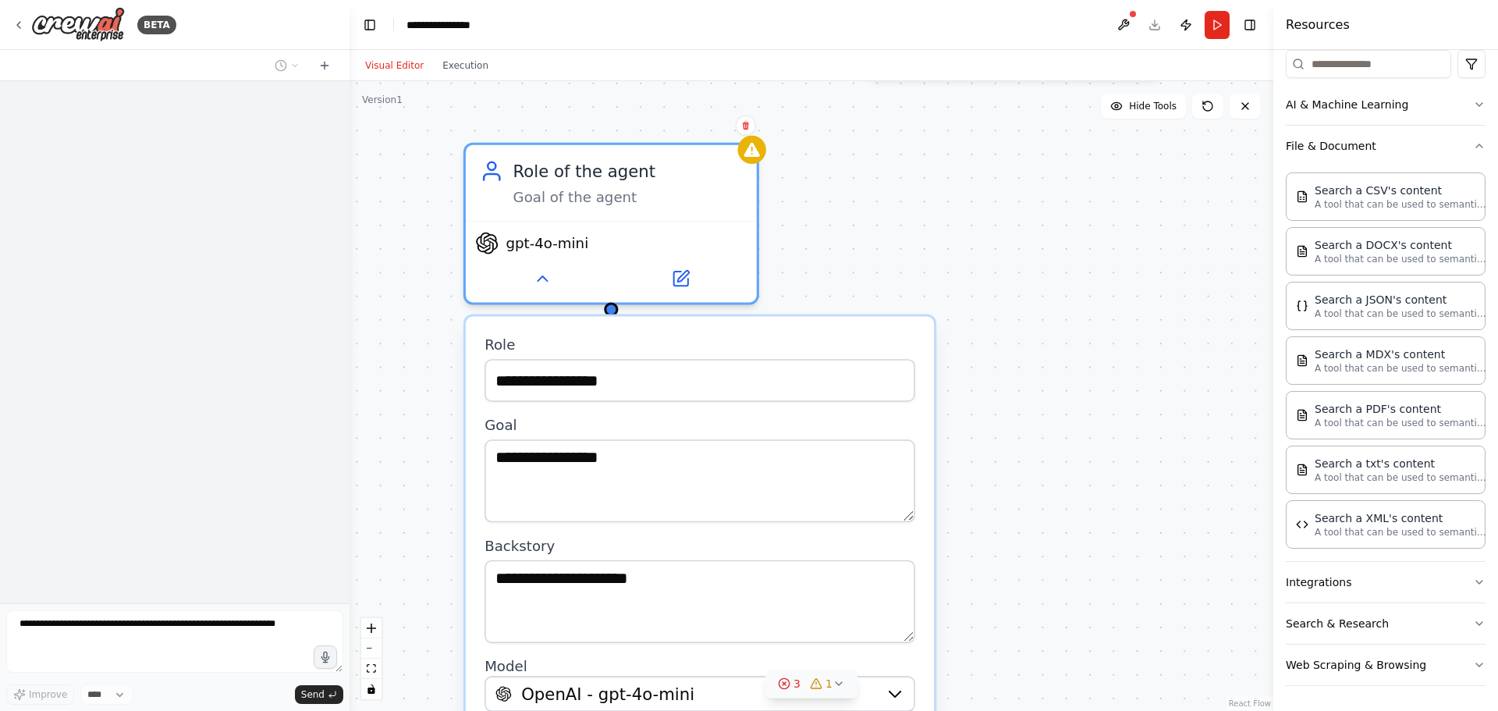
drag, startPoint x: 579, startPoint y: 362, endPoint x: 634, endPoint y: 336, distance: 61.4
click at [634, 336] on label "Role" at bounding box center [700, 345] width 431 height 19
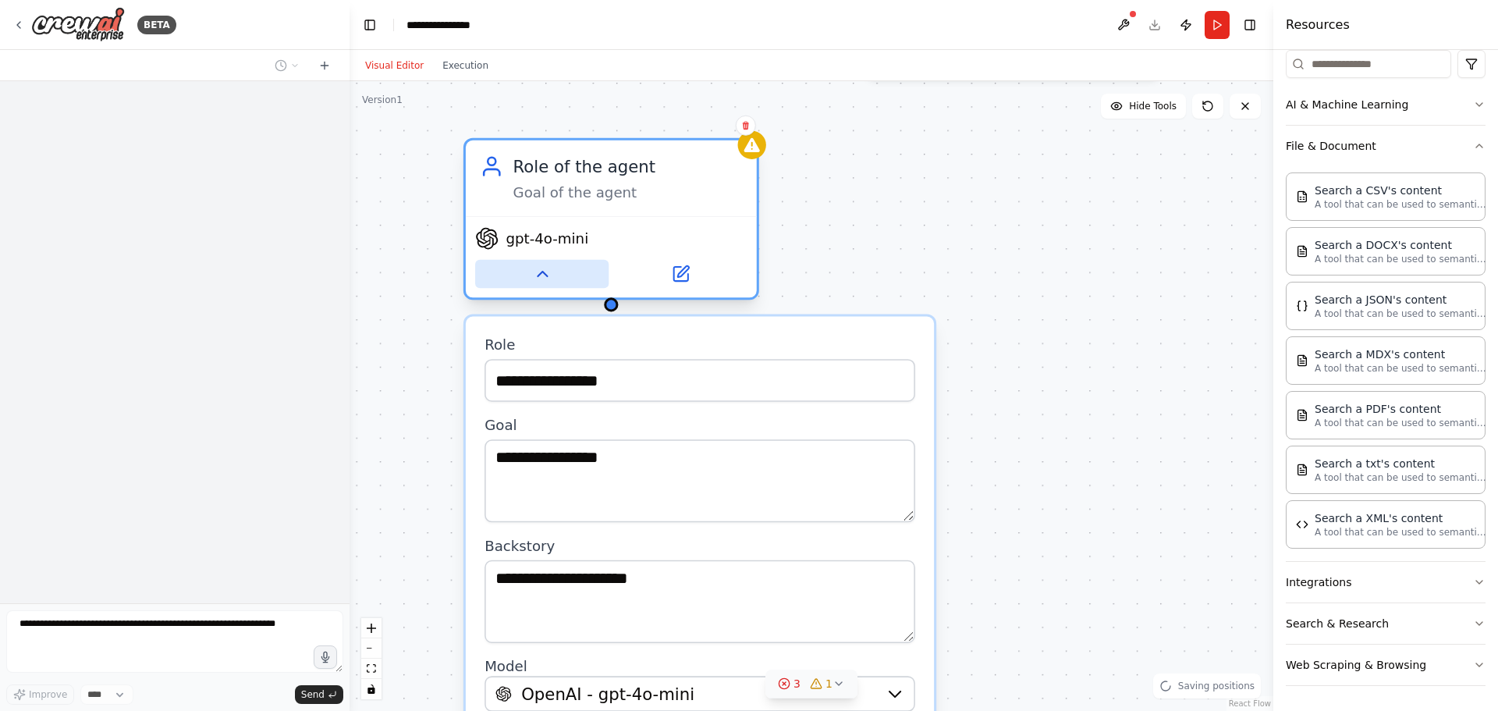
click at [551, 278] on icon at bounding box center [542, 274] width 19 height 19
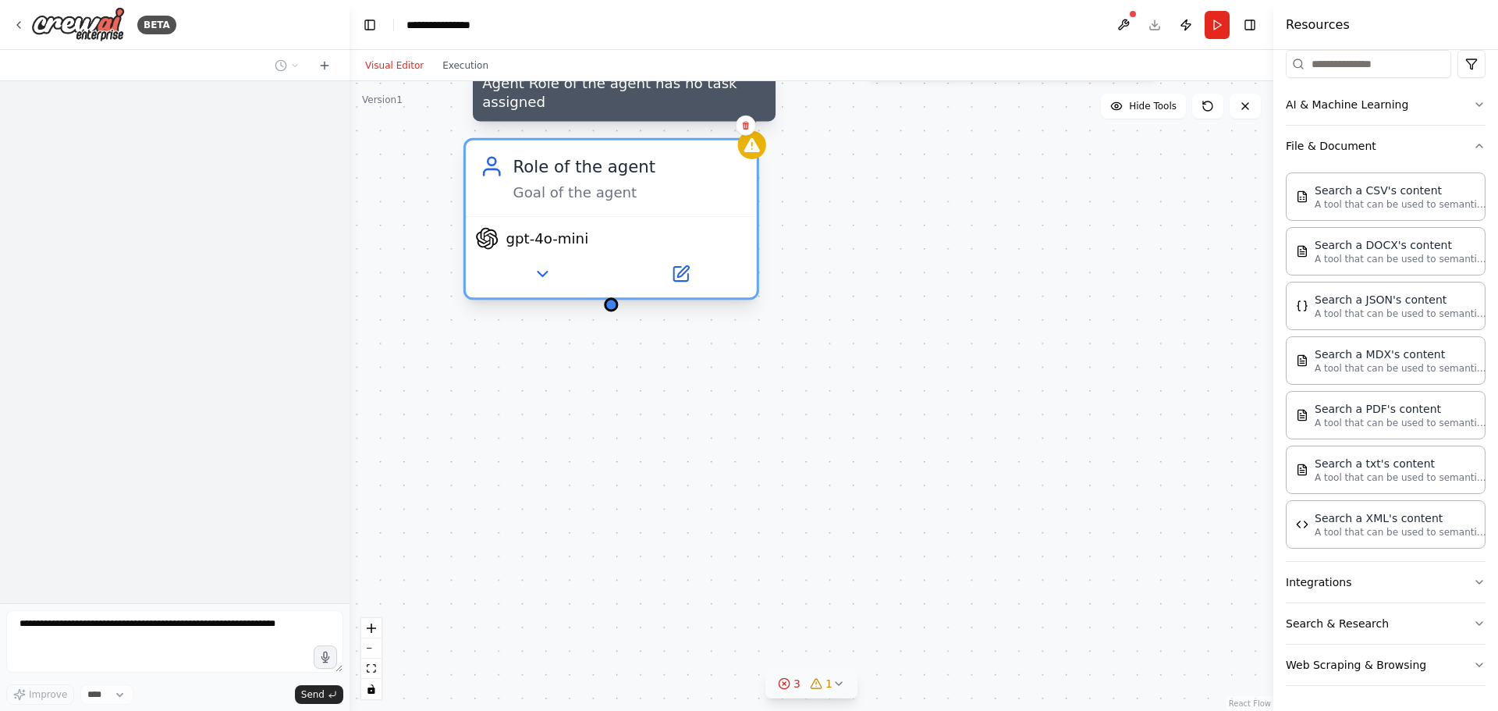
click at [757, 150] on icon at bounding box center [752, 145] width 16 height 14
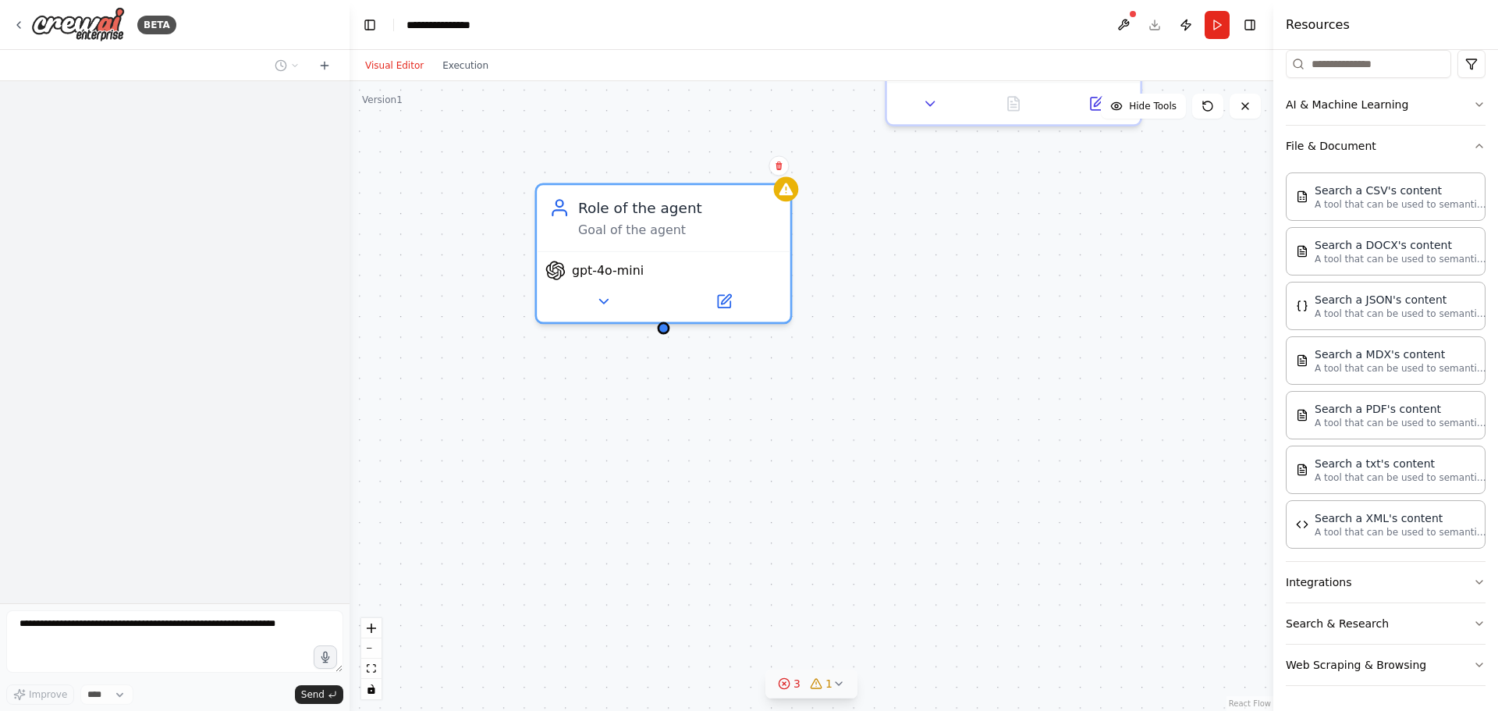
drag, startPoint x: 1014, startPoint y: 372, endPoint x: 989, endPoint y: 390, distance: 30.8
click at [989, 390] on div "Role of the agent Goal of the agent gpt-4o-mini New Task Task description" at bounding box center [812, 396] width 924 height 630
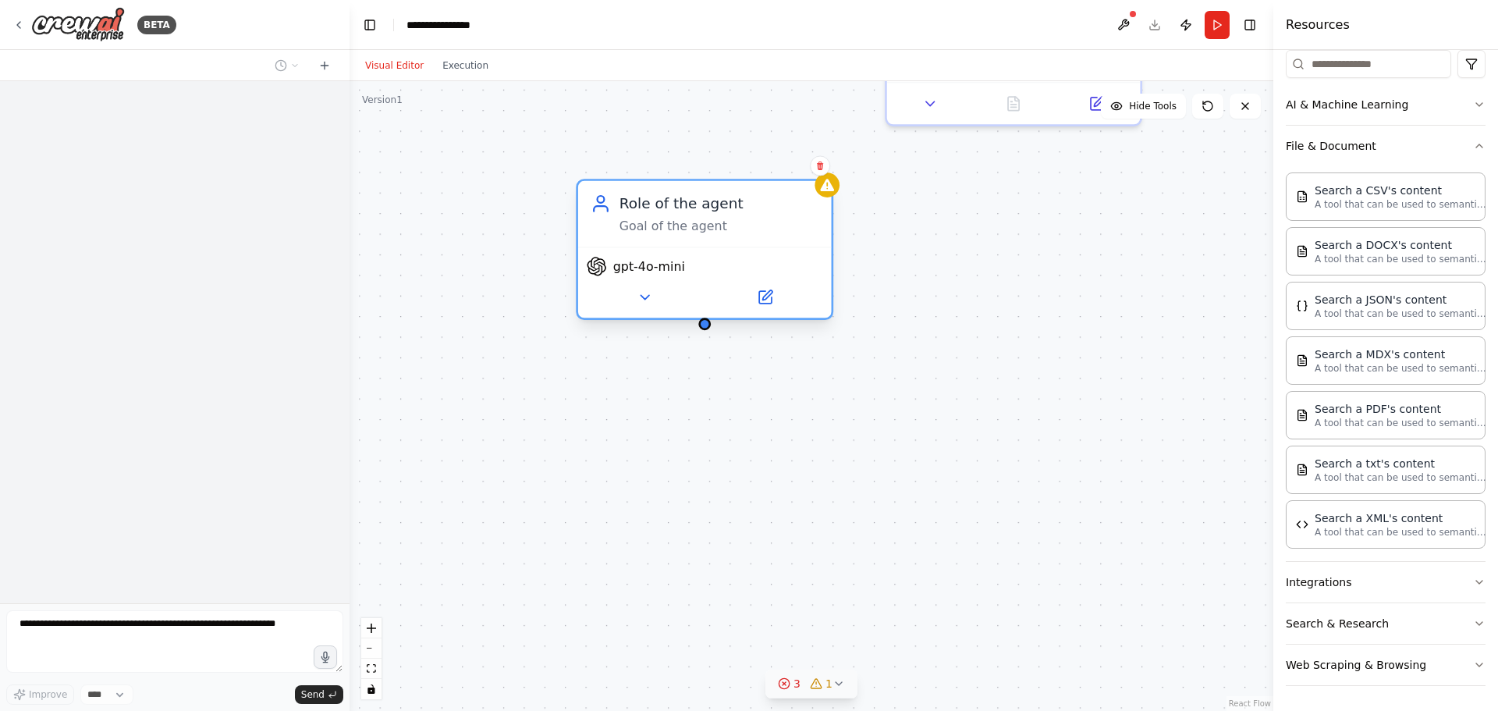
drag, startPoint x: 635, startPoint y: 229, endPoint x: 676, endPoint y: 236, distance: 41.2
click at [676, 236] on div "Role of the agent Goal of the agent" at bounding box center [705, 214] width 254 height 66
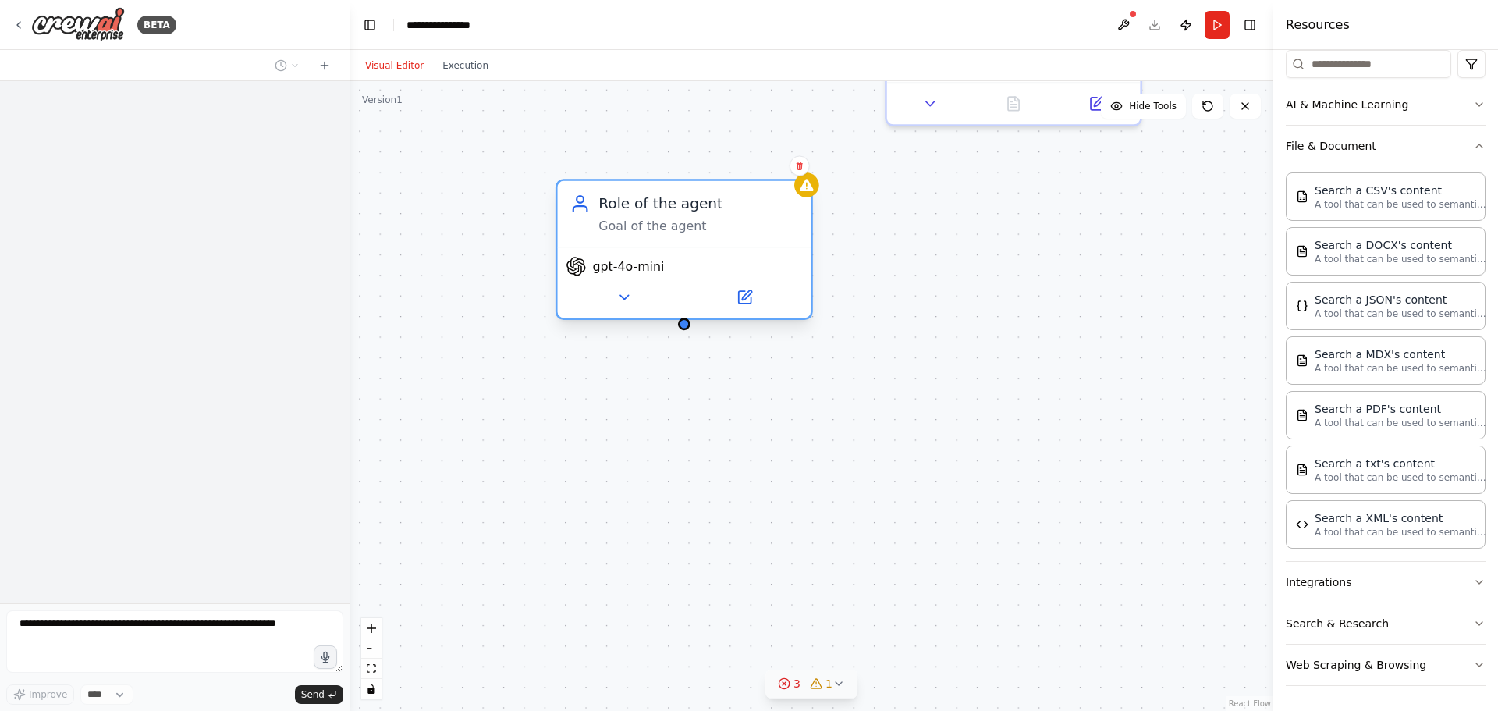
drag, startPoint x: 676, startPoint y: 236, endPoint x: 653, endPoint y: 242, distance: 23.3
click at [653, 242] on div "Role of the agent Goal of the agent" at bounding box center [685, 214] width 254 height 66
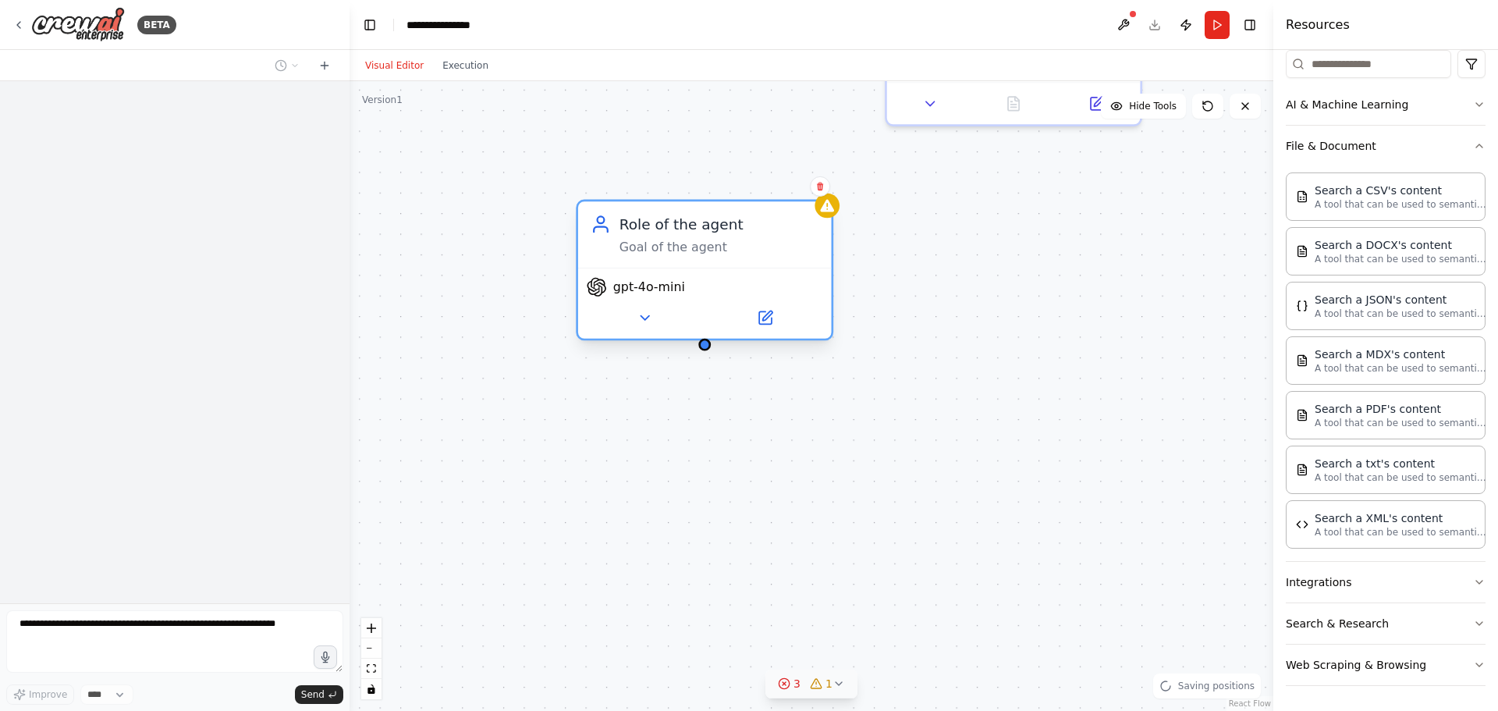
drag, startPoint x: 663, startPoint y: 227, endPoint x: 675, endPoint y: 250, distance: 25.5
click at [675, 250] on div "Goal of the agent" at bounding box center [720, 247] width 200 height 16
click at [1088, 256] on div "Role of the agent Goal of the agent gpt-4o-mini New Task Task description" at bounding box center [812, 396] width 924 height 630
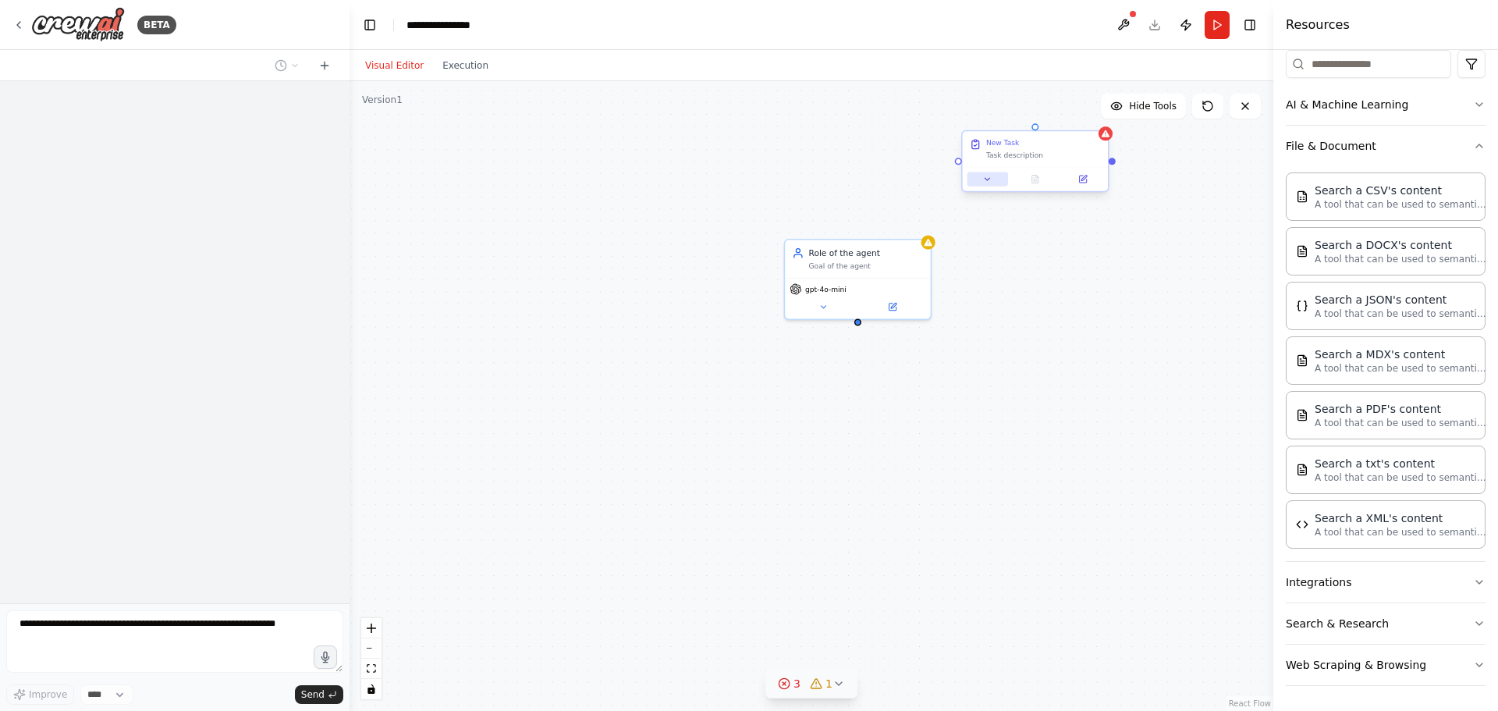
click at [990, 176] on icon at bounding box center [987, 178] width 9 height 9
click at [1039, 475] on div "**********" at bounding box center [812, 396] width 924 height 630
click at [990, 181] on icon at bounding box center [988, 178] width 9 height 9
click at [1345, 428] on div "Search a PDF's content A tool that can be used to semantic search a query from …" at bounding box center [1386, 414] width 200 height 48
click at [1473, 582] on icon "button" at bounding box center [1479, 582] width 12 height 12
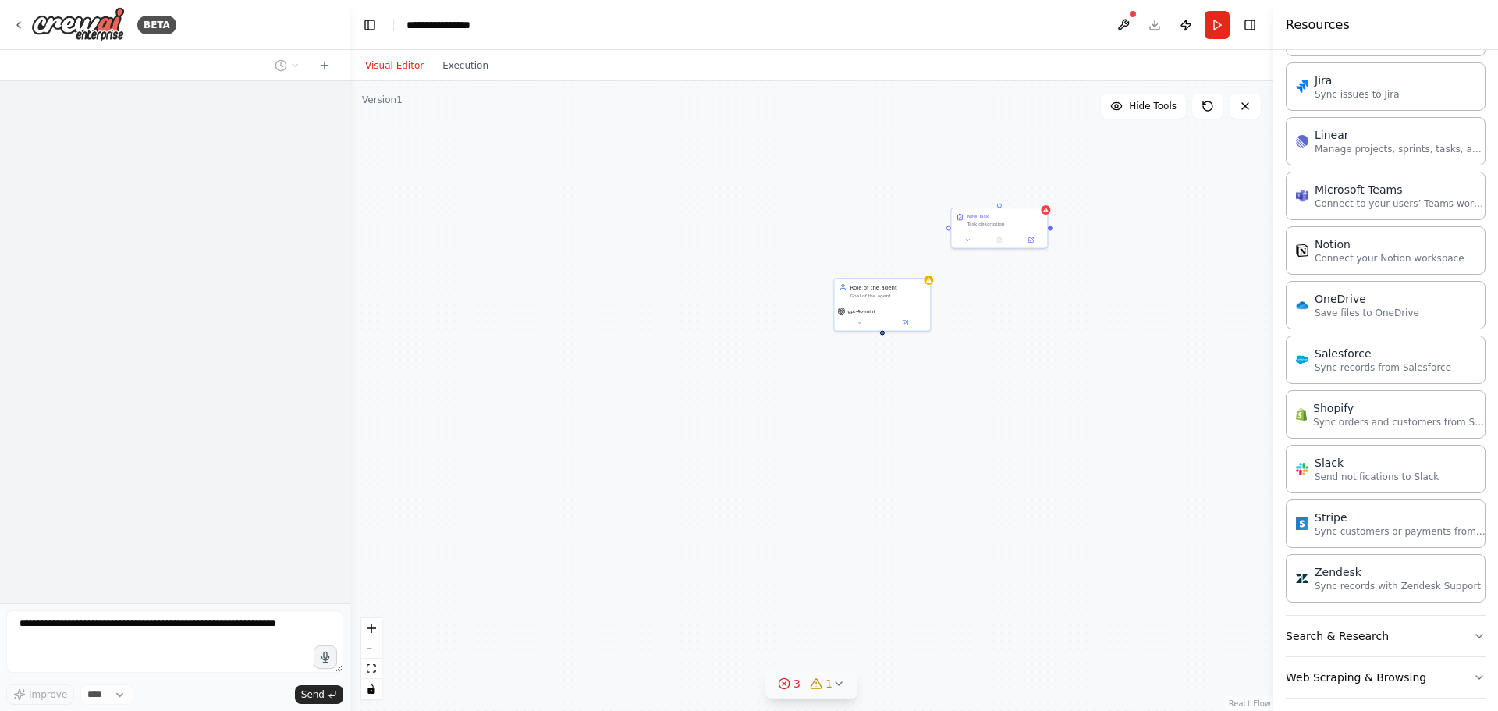
scroll to position [1302, 0]
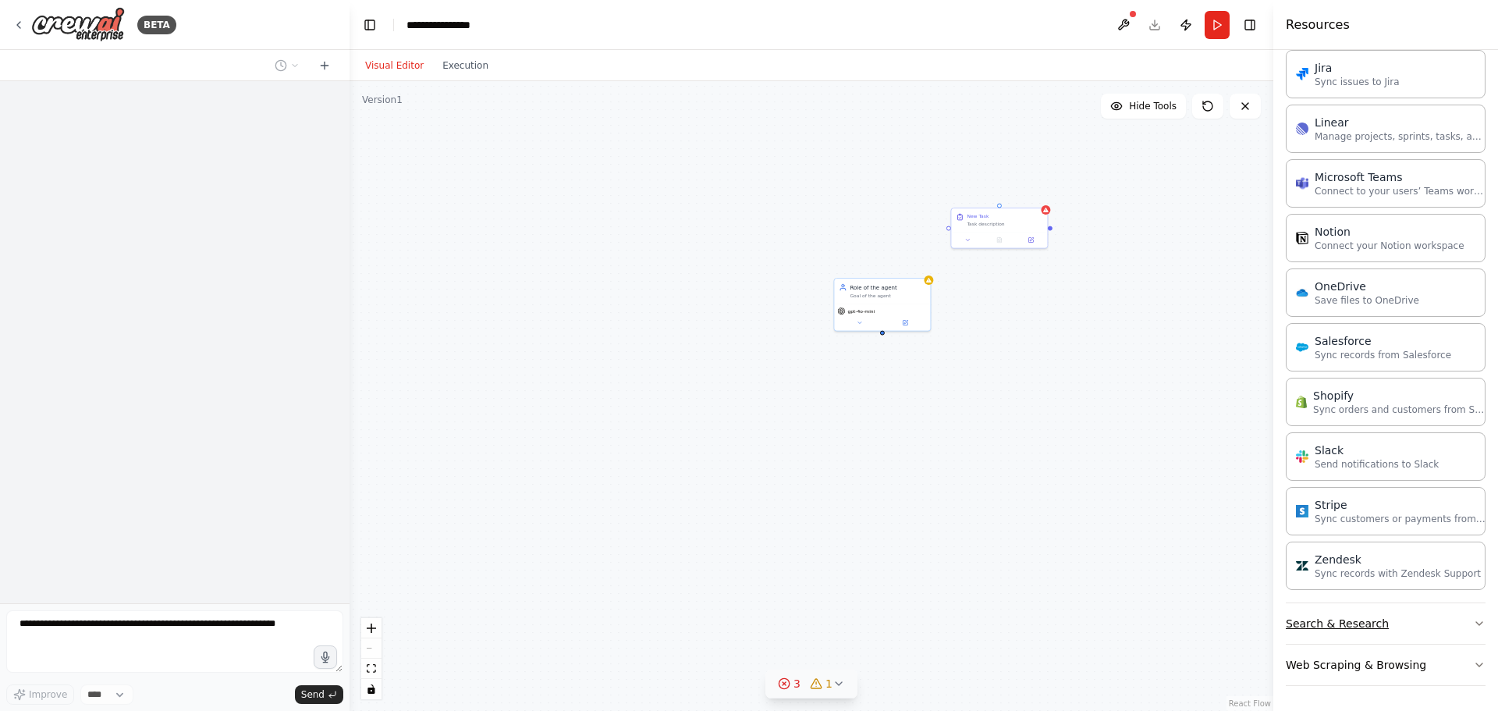
click at [1473, 620] on icon "button" at bounding box center [1479, 623] width 12 height 12
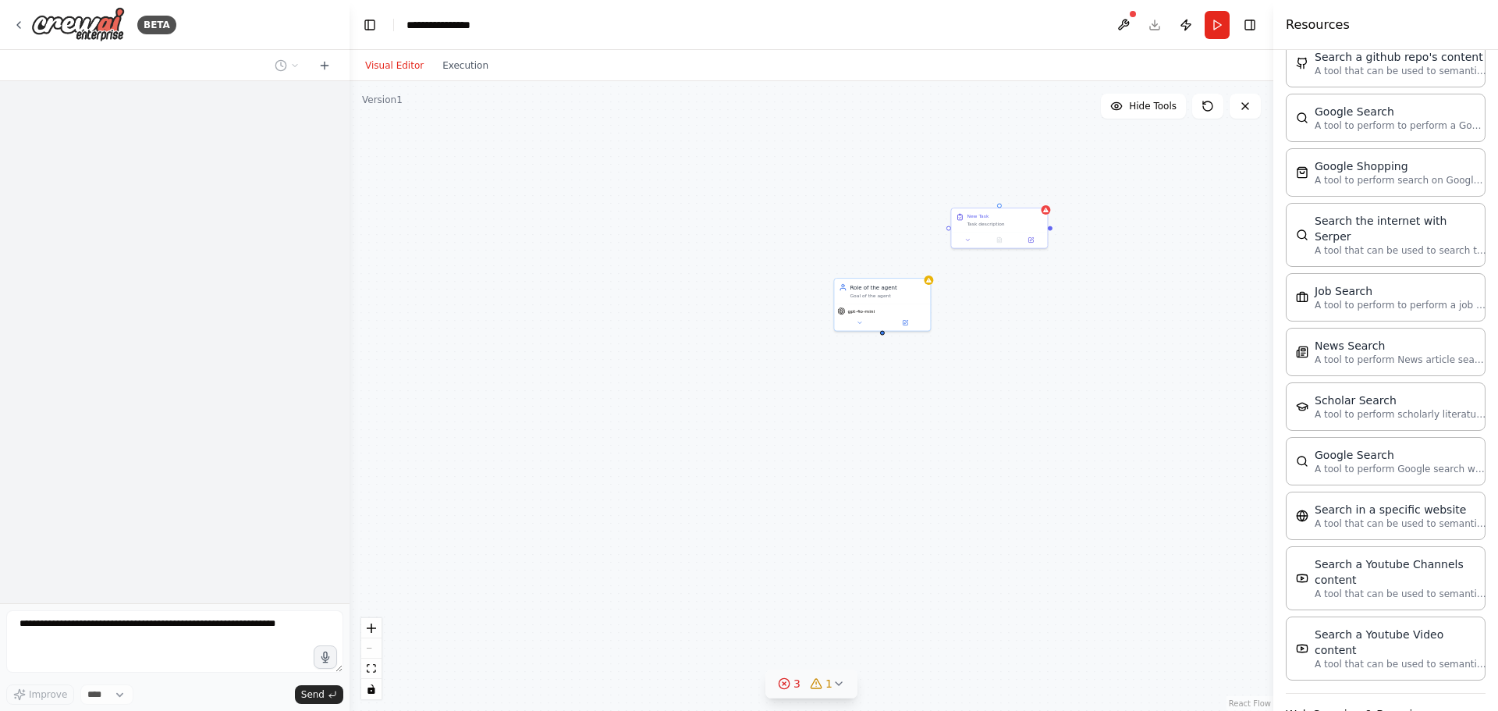
scroll to position [2095, 0]
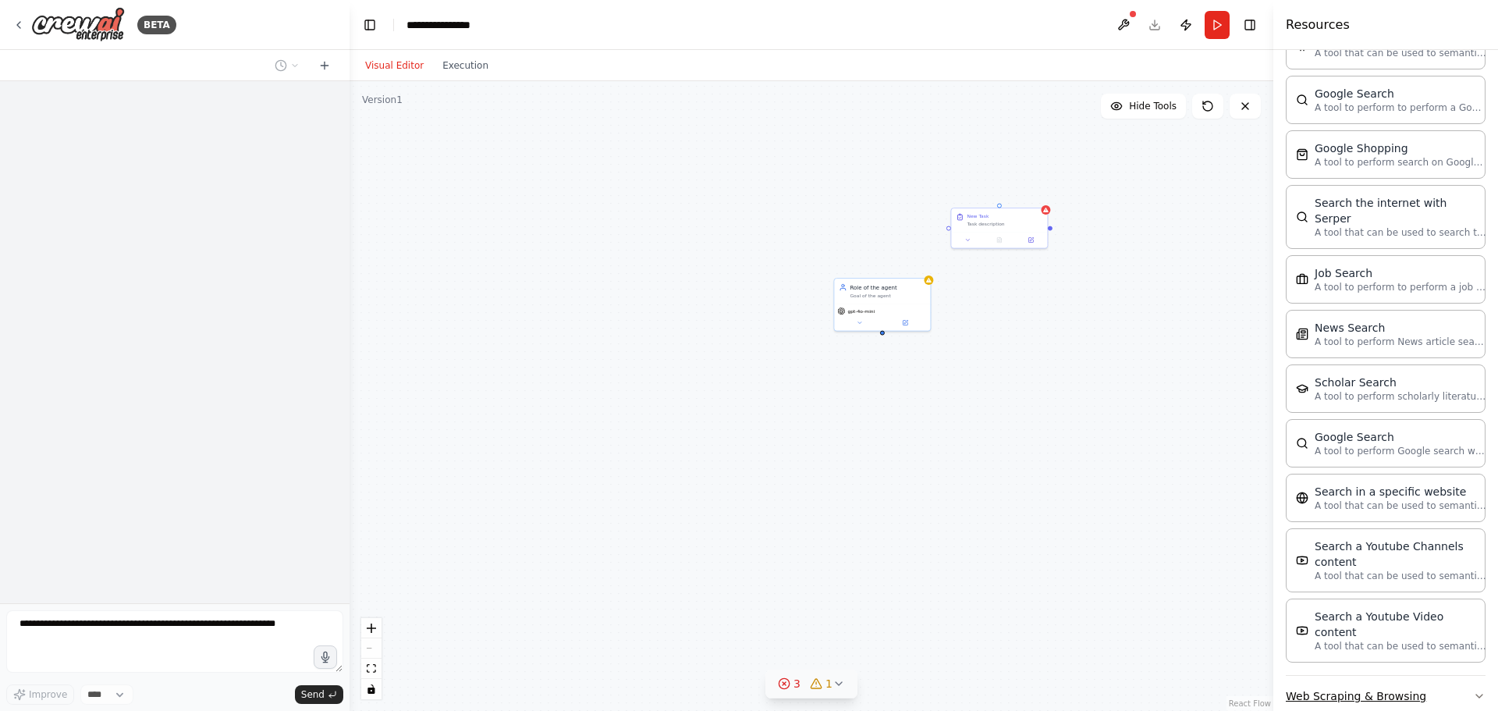
click at [1473, 690] on icon "button" at bounding box center [1479, 696] width 12 height 12
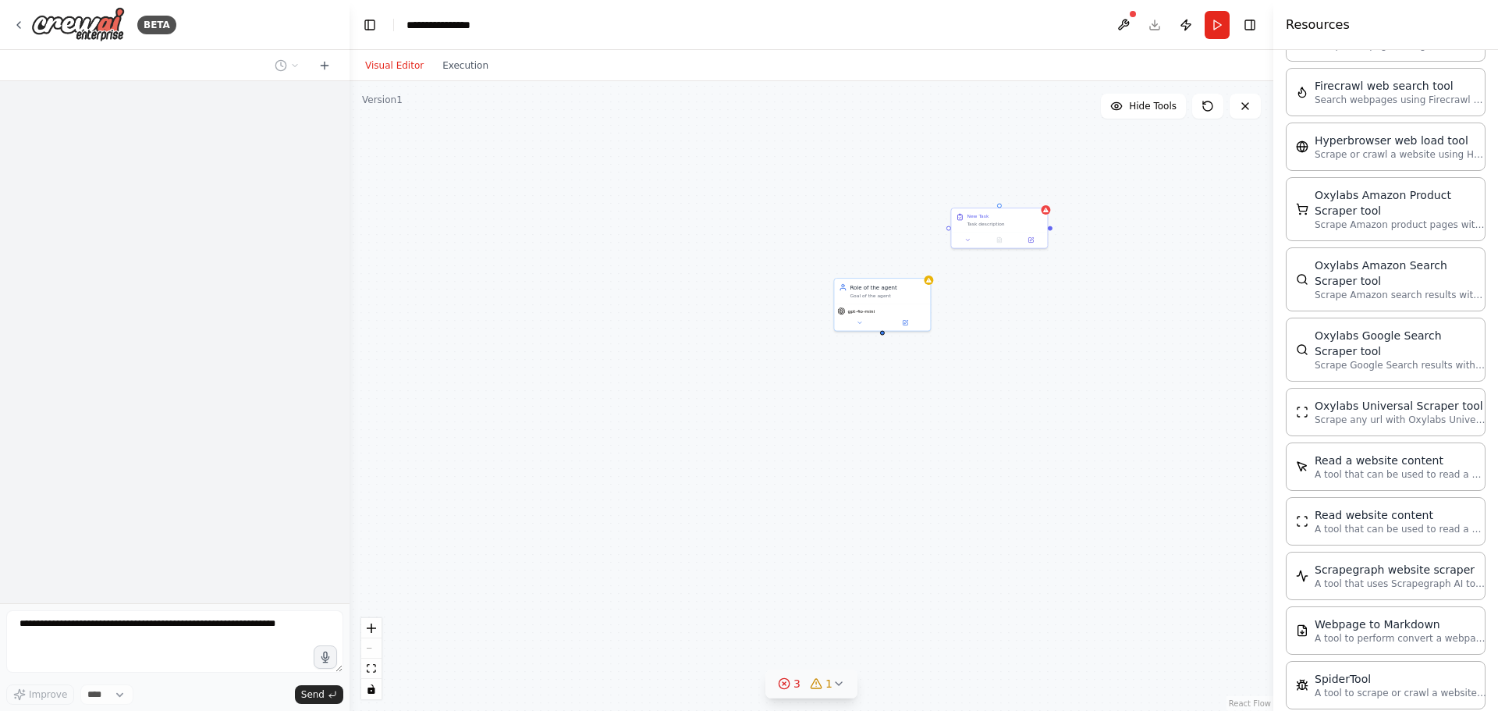
scroll to position [2919, 0]
click at [1121, 21] on button at bounding box center [1123, 25] width 25 height 28
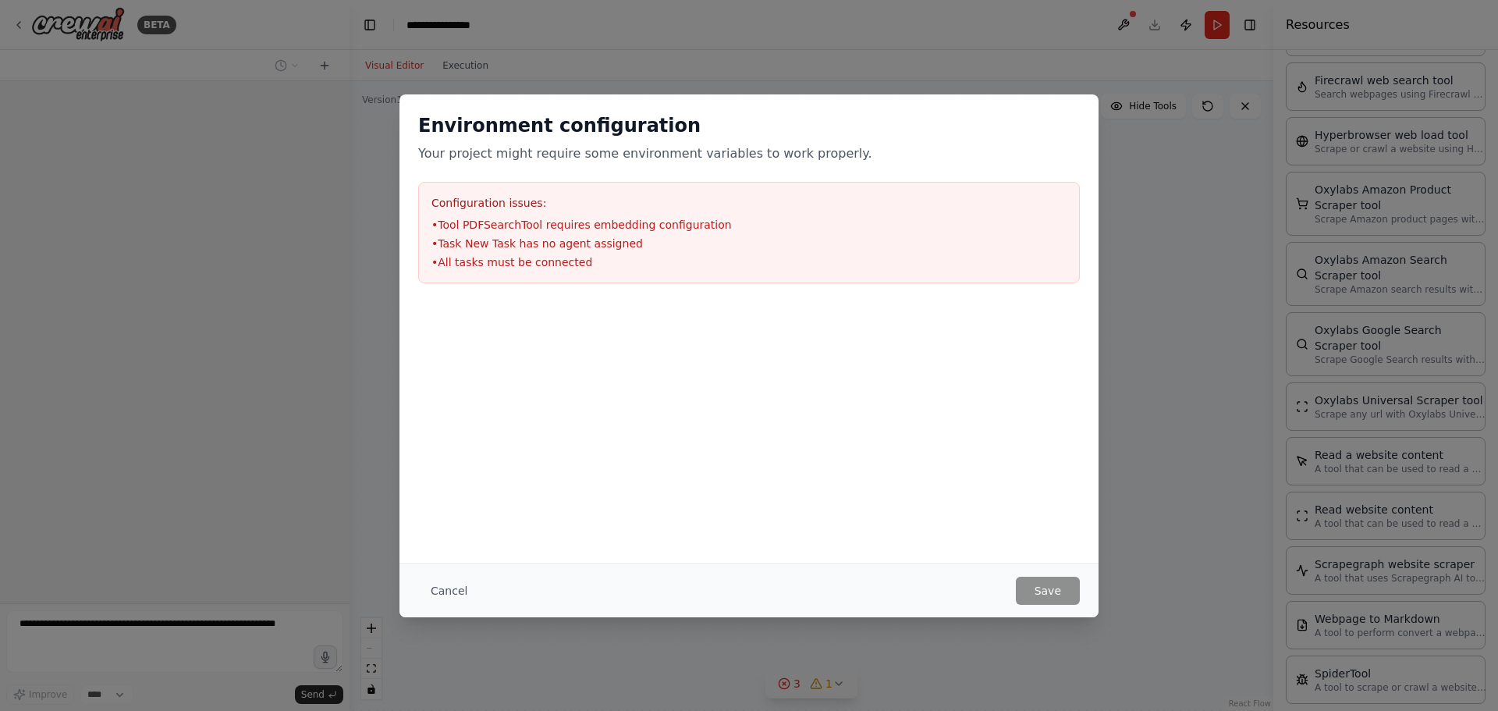
click at [1124, 332] on div "Environment configuration Your project might require some environment variables…" at bounding box center [749, 355] width 1498 height 711
click at [442, 580] on button "Cancel" at bounding box center [449, 591] width 62 height 28
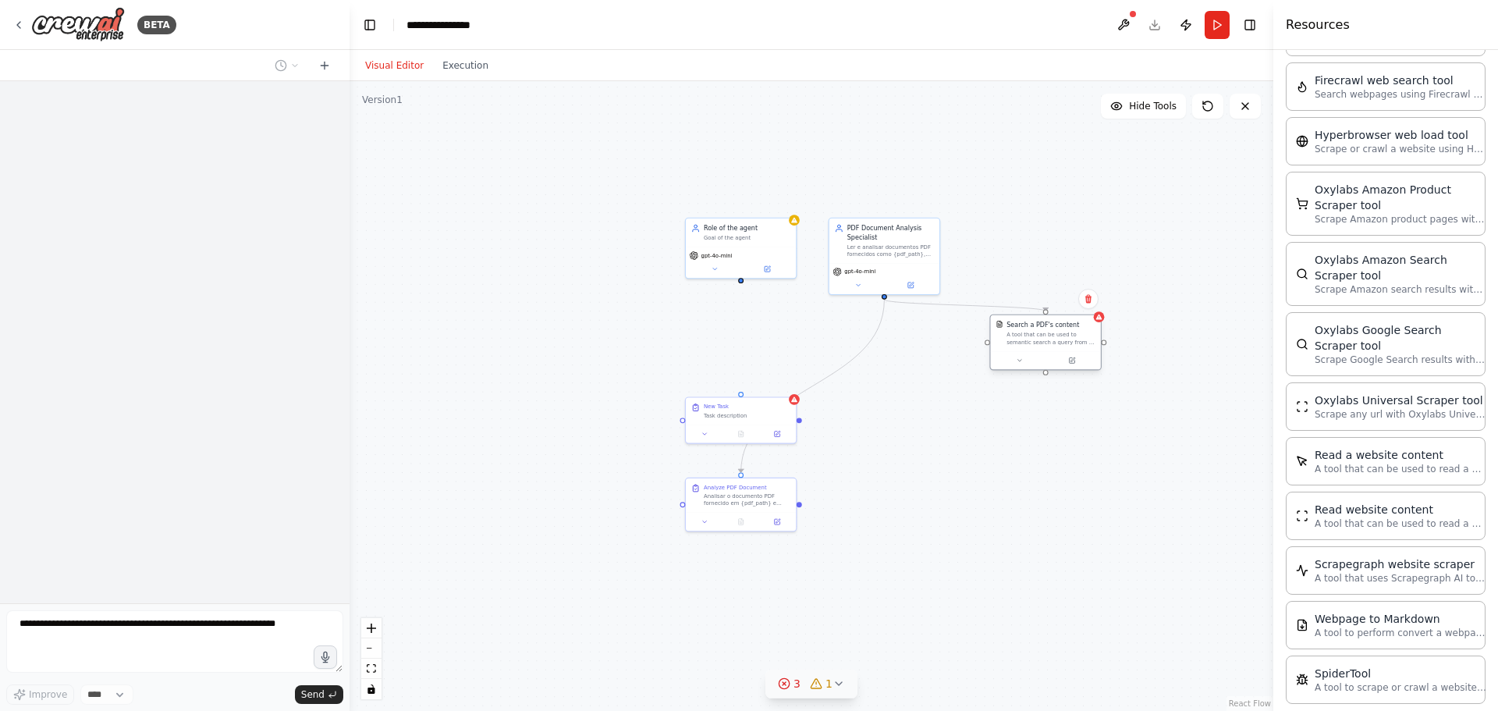
drag, startPoint x: 806, startPoint y: 347, endPoint x: 1059, endPoint y: 335, distance: 253.2
click at [1059, 335] on div "A tool that can be used to semantic search a query from a PDF's content." at bounding box center [1051, 339] width 89 height 14
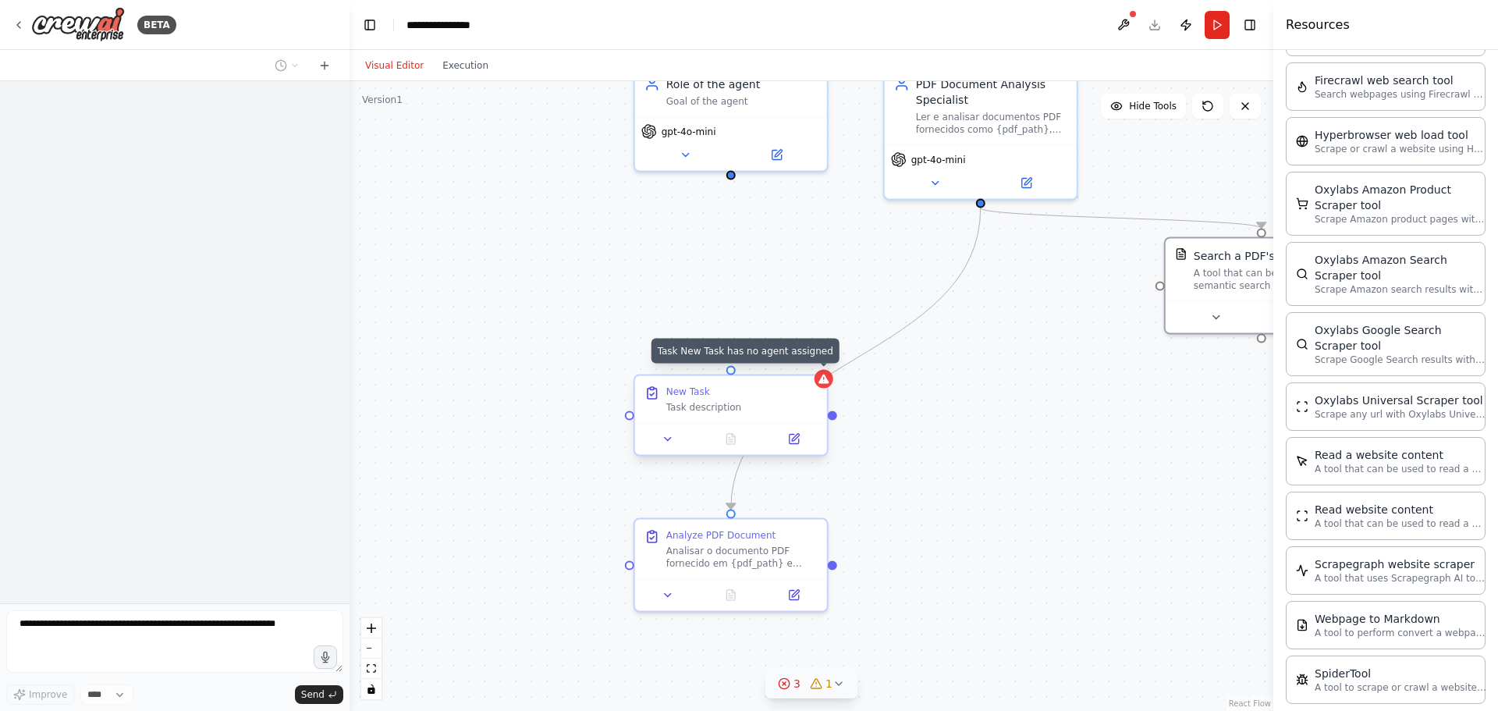
click at [827, 386] on div at bounding box center [824, 379] width 19 height 19
click at [812, 359] on icon at bounding box center [815, 361] width 9 height 9
click at [791, 364] on button "Confirm" at bounding box center [770, 362] width 55 height 19
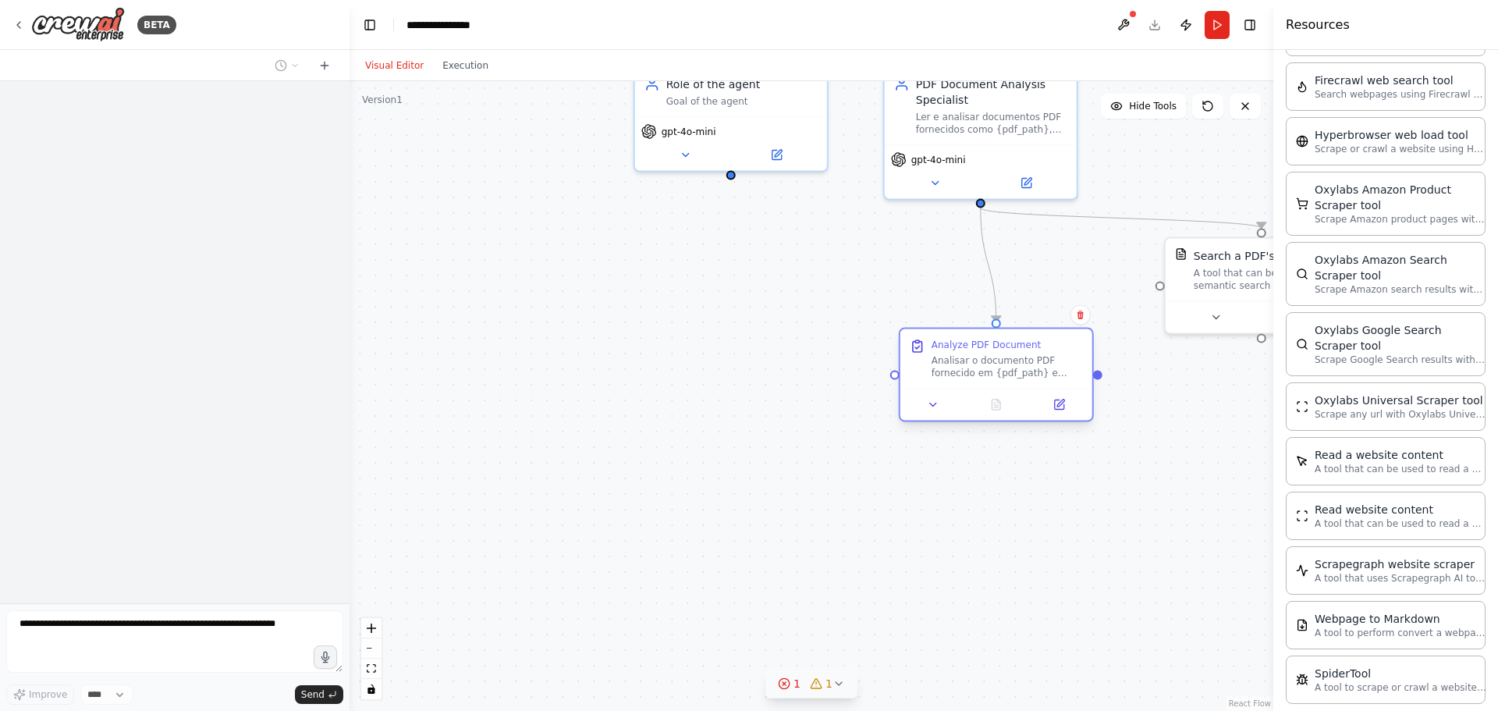
drag, startPoint x: 757, startPoint y: 536, endPoint x: 1029, endPoint y: 334, distance: 338.5
click at [1029, 334] on div "Analyze PDF Document Analisar o documento PDF fornecido em {pdf_path} e respond…" at bounding box center [997, 358] width 192 height 59
click at [855, 480] on div ".deletable-edge-delete-btn { width: 20px; height: 20px; border: 0px solid #ffff…" at bounding box center [812, 396] width 924 height 630
click at [1213, 22] on button "Run" at bounding box center [1217, 25] width 25 height 28
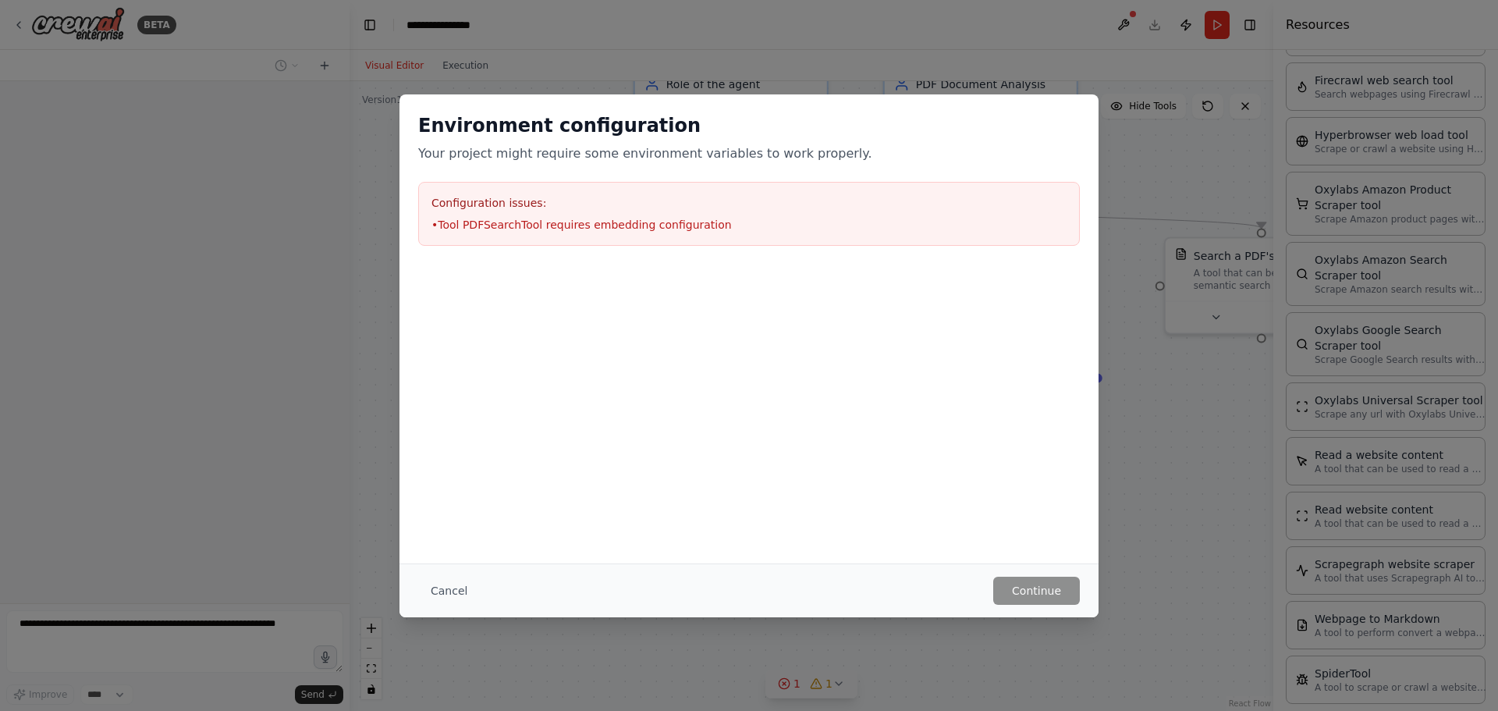
click at [591, 202] on h3 "Configuration issues:" at bounding box center [749, 203] width 635 height 16
click at [497, 226] on li "• Tool PDFSearchTool requires embedding configuration" at bounding box center [749, 225] width 635 height 16
click at [438, 581] on button "Cancel" at bounding box center [449, 591] width 62 height 28
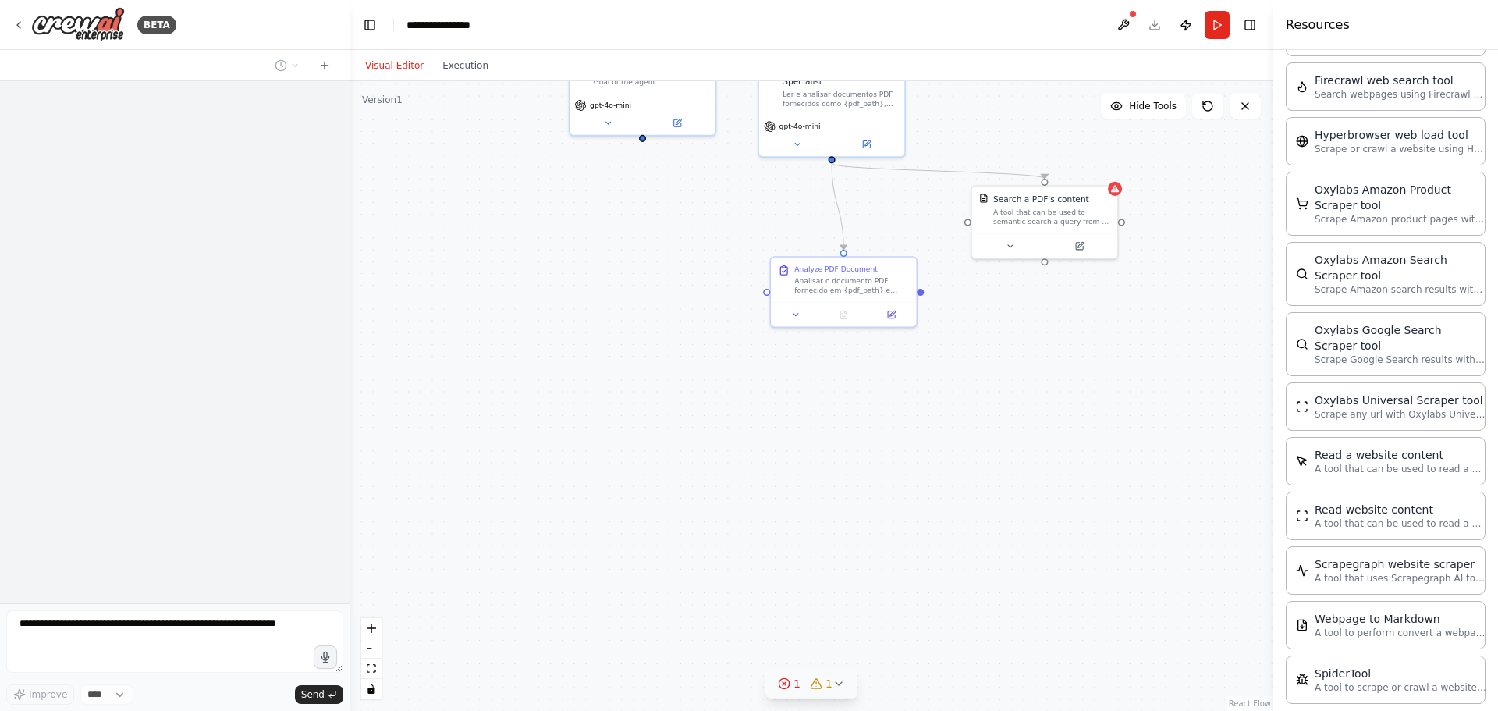
drag, startPoint x: 1172, startPoint y: 278, endPoint x: 1024, endPoint y: 336, distance: 159.4
click at [1024, 336] on div ".deletable-edge-delete-btn { width: 20px; height: 20px; border: 0px solid #ffff…" at bounding box center [812, 396] width 924 height 630
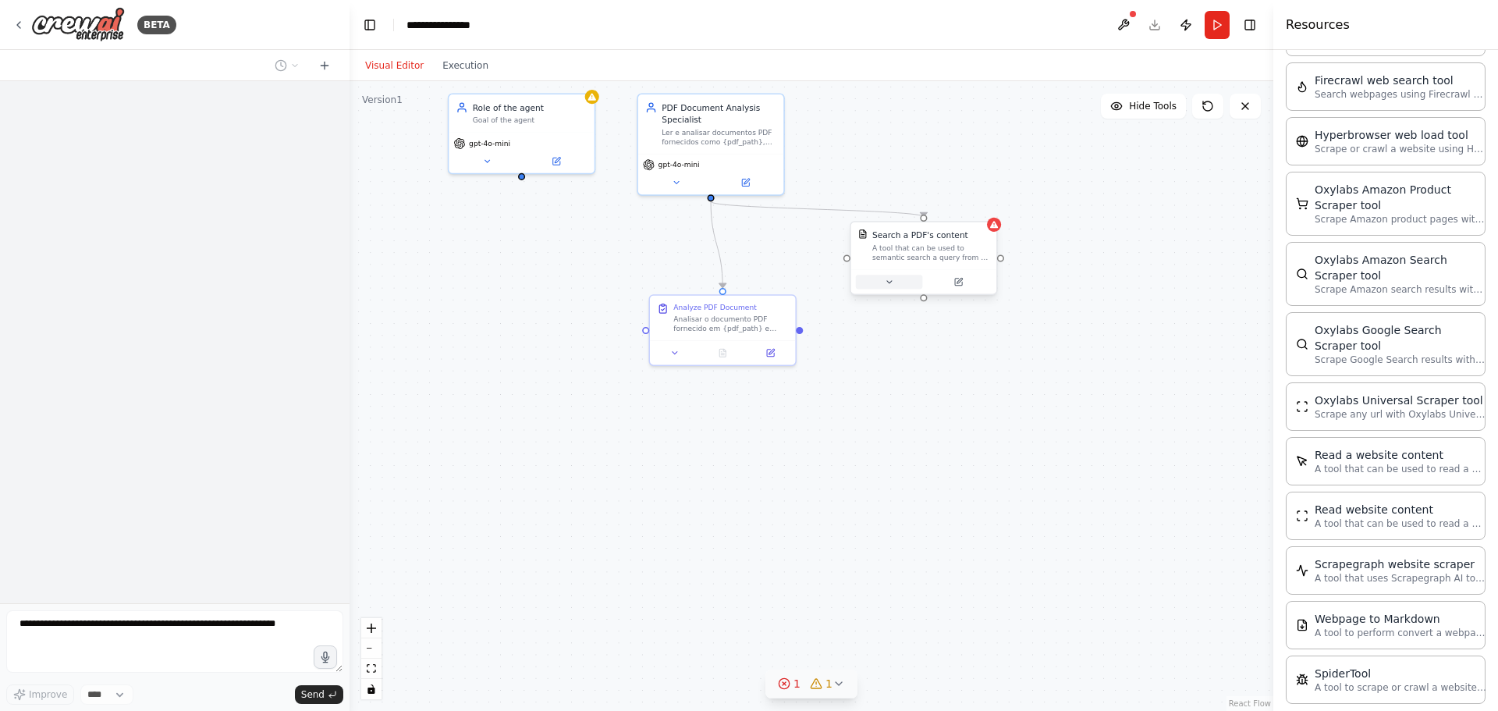
click at [896, 282] on button at bounding box center [889, 282] width 67 height 14
click at [944, 455] on div "Select a model" at bounding box center [961, 455] width 190 height 12
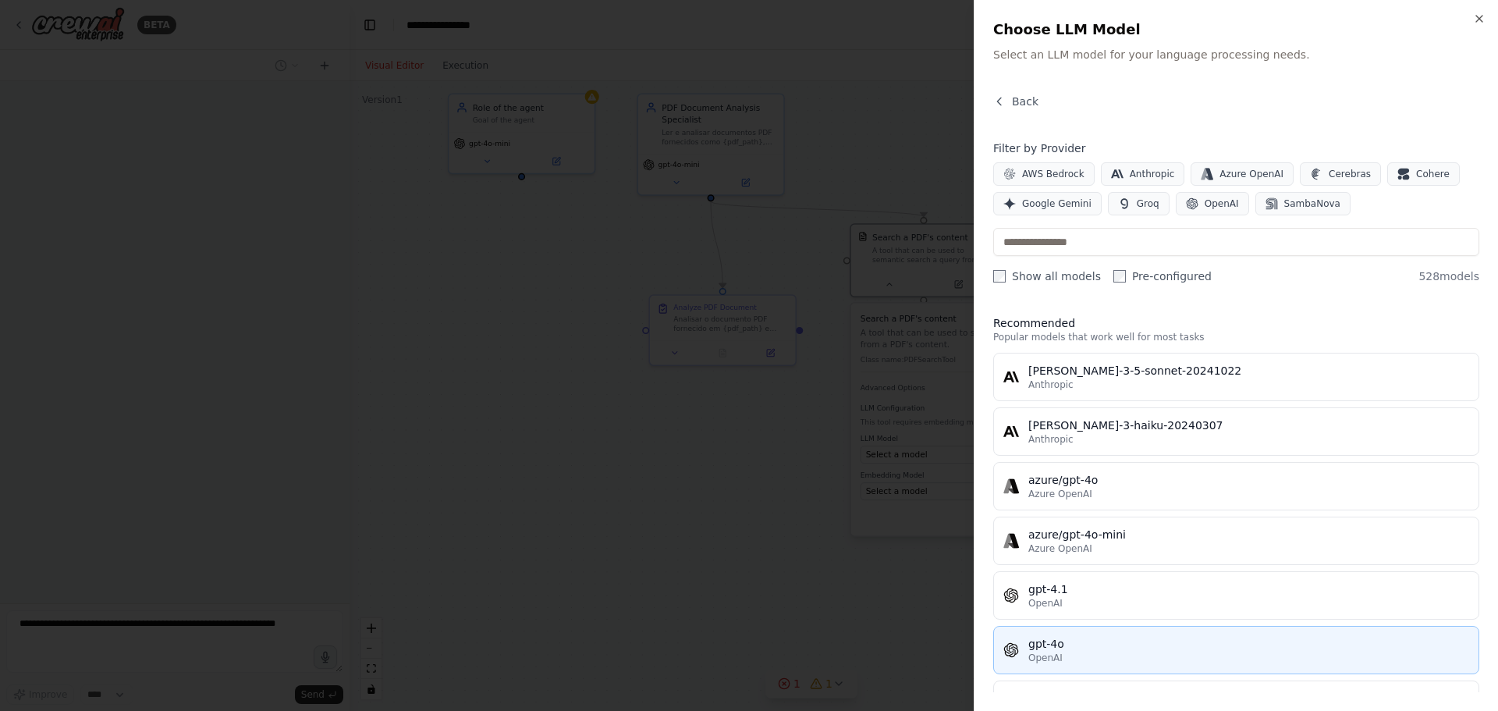
click at [1046, 651] on div "gpt-4o" at bounding box center [1249, 644] width 441 height 16
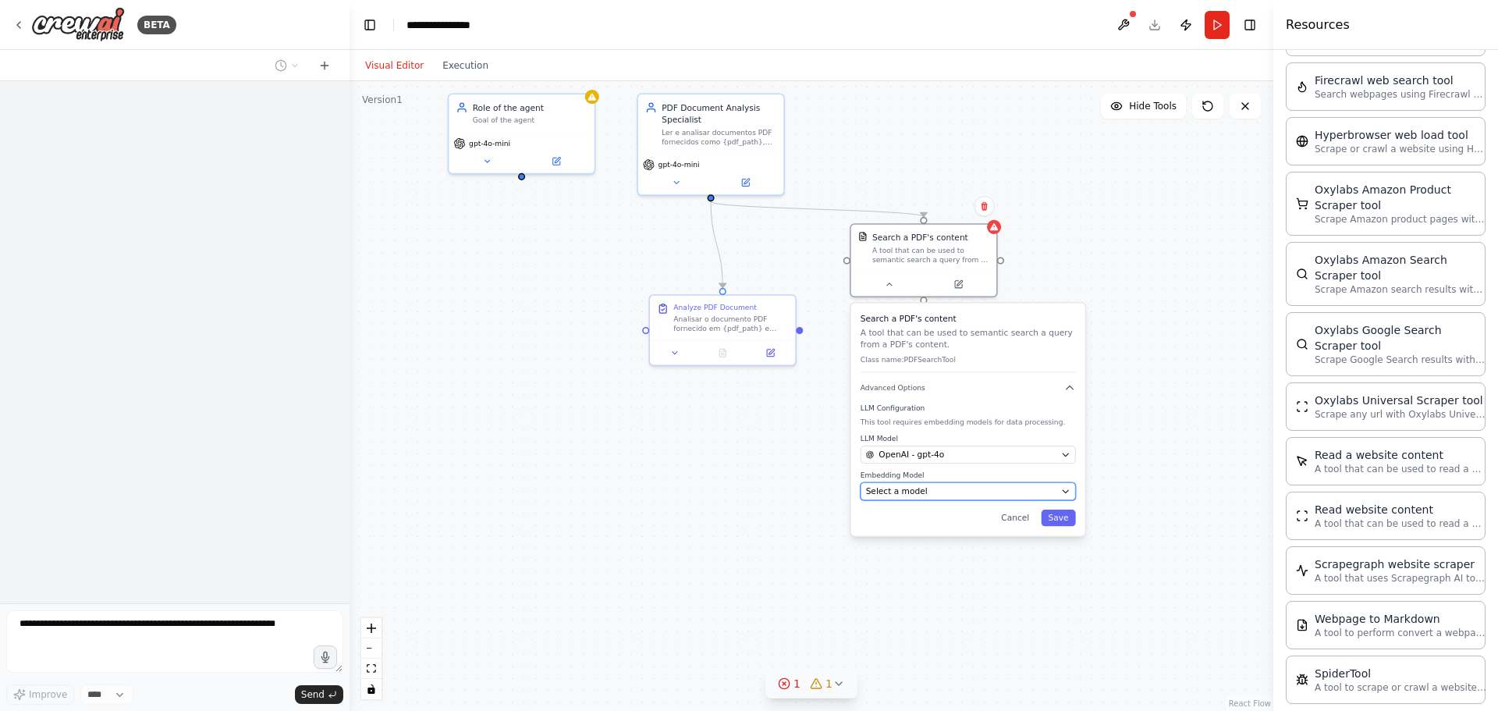
click at [983, 489] on div "Select a model" at bounding box center [961, 491] width 190 height 12
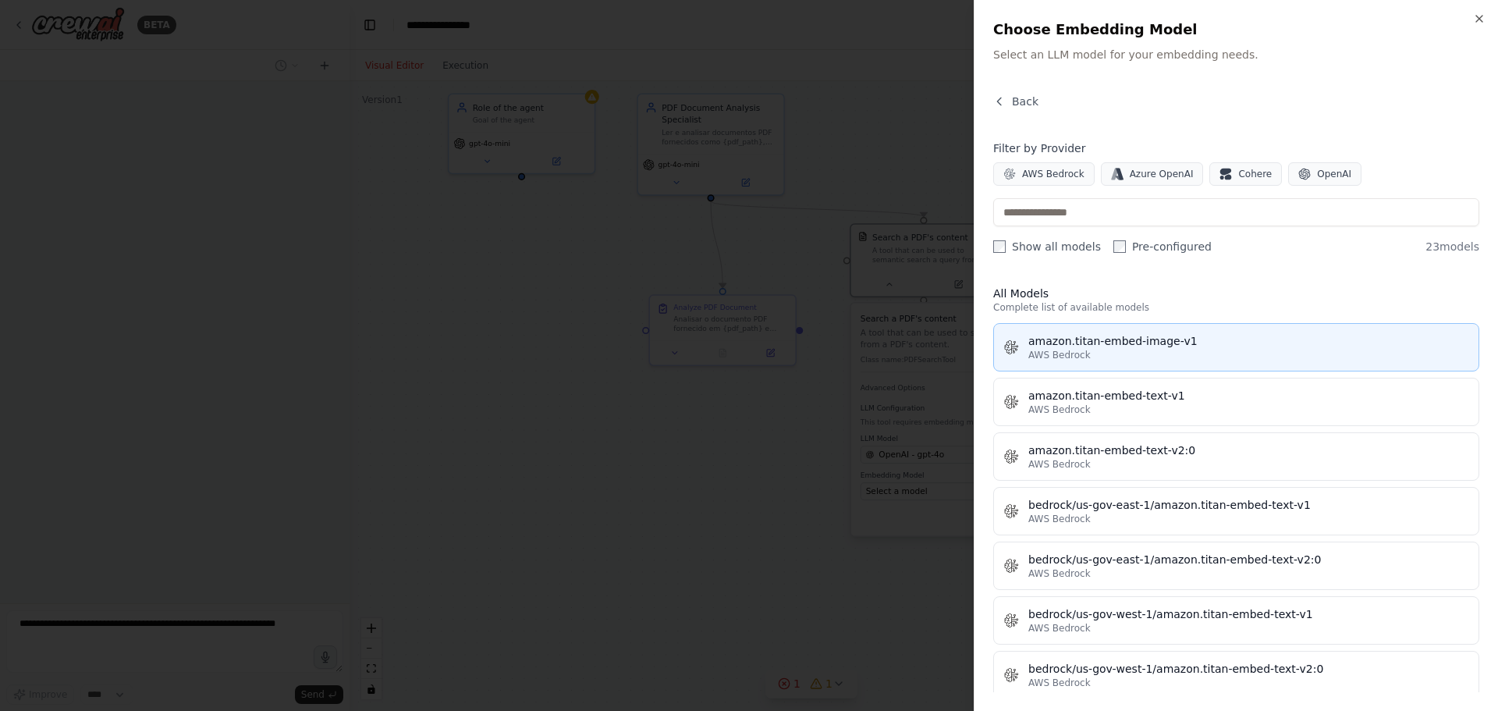
click at [1105, 355] on div "AWS Bedrock" at bounding box center [1249, 355] width 441 height 12
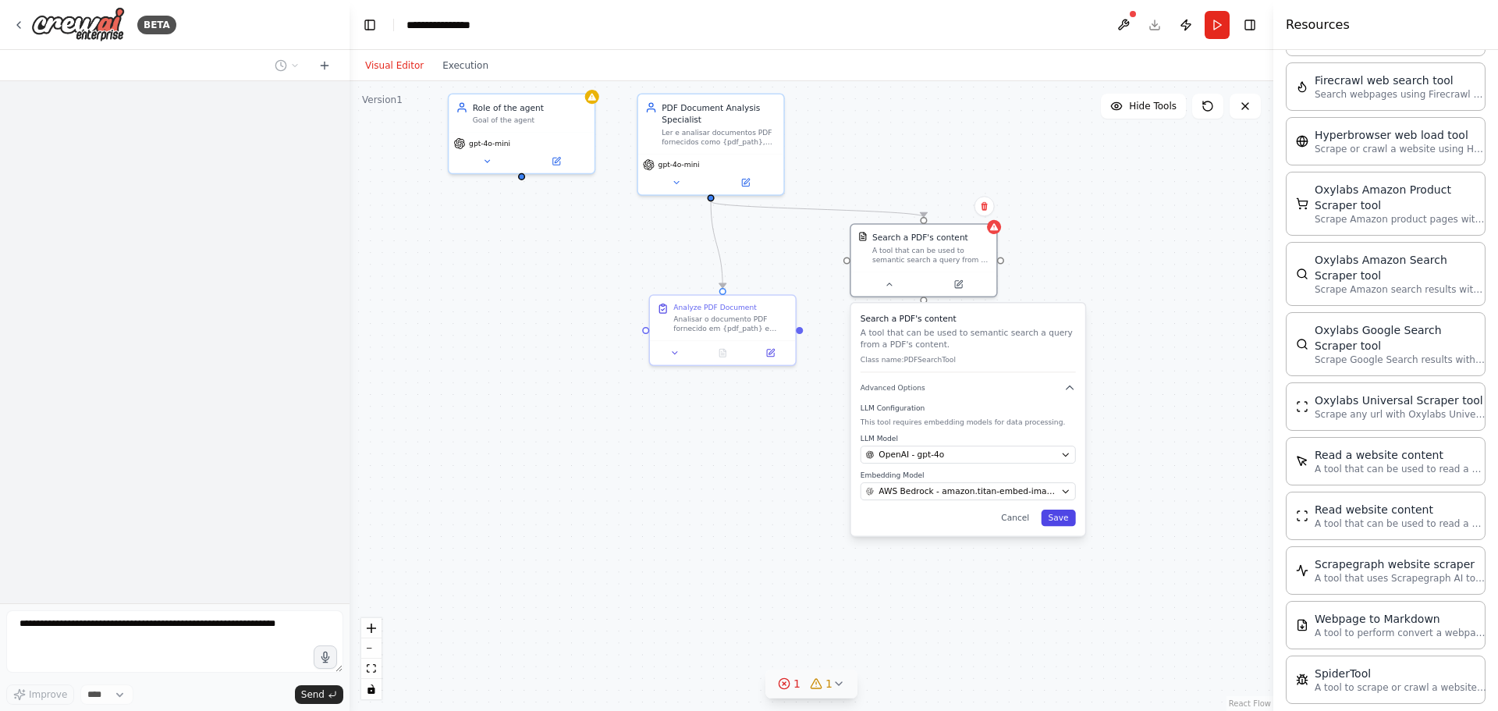
click at [1065, 517] on button "Save" at bounding box center [1058, 518] width 34 height 16
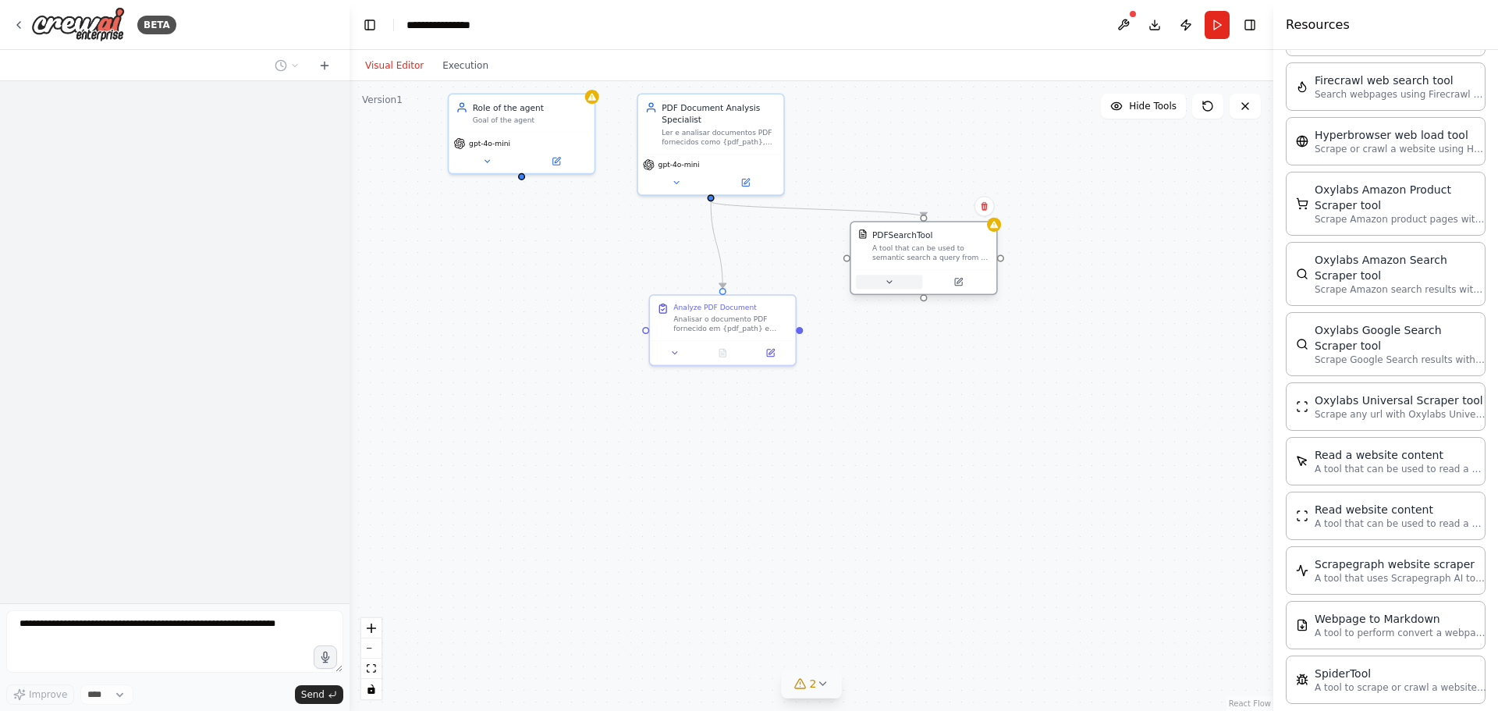
click at [885, 289] on button at bounding box center [889, 282] width 67 height 14
drag, startPoint x: 798, startPoint y: 333, endPoint x: 833, endPoint y: 262, distance: 79.2
click at [833, 262] on div ".deletable-edge-delete-btn { width: 20px; height: 20px; border: 0px solid #ffff…" at bounding box center [812, 396] width 924 height 630
drag, startPoint x: 798, startPoint y: 333, endPoint x: 850, endPoint y: 268, distance: 82.8
click at [850, 268] on div "Role of the agent Goal of the agent gpt-4o-mini PDF Document Analysis Specialis…" at bounding box center [739, 273] width 700 height 478
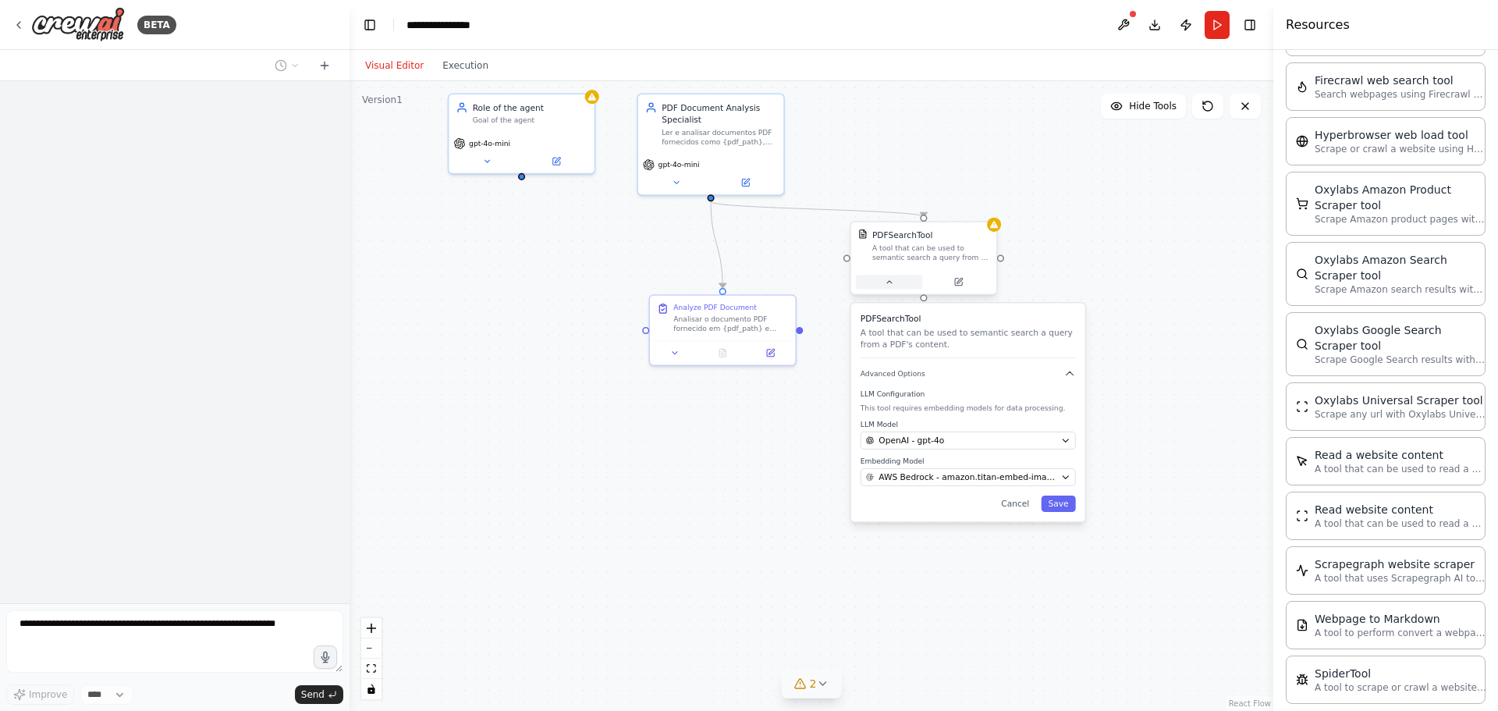
click at [887, 286] on icon at bounding box center [889, 281] width 9 height 9
drag, startPoint x: 518, startPoint y: 175, endPoint x: 711, endPoint y: 208, distance: 195.7
click at [712, 209] on div ".deletable-edge-delete-btn { width: 20px; height: 20px; border: 0px solid #ffff…" at bounding box center [739, 273] width 700 height 478
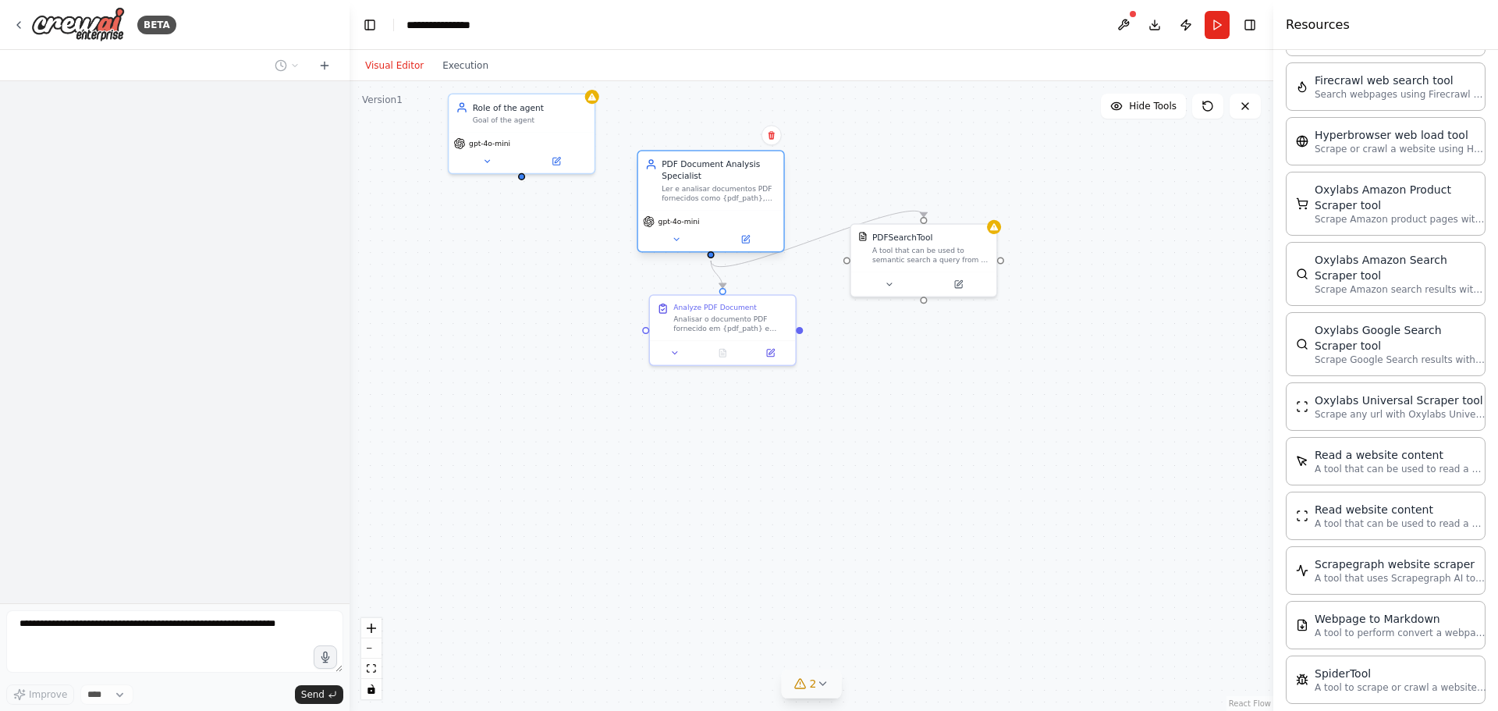
drag, startPoint x: 689, startPoint y: 149, endPoint x: 698, endPoint y: 226, distance: 77.0
click at [698, 226] on div "PDF Document Analysis Specialist Ler e analisar documentos PDF fornecidos como …" at bounding box center [710, 201] width 147 height 102
drag, startPoint x: 689, startPoint y: 324, endPoint x: 769, endPoint y: 434, distance: 136.3
click at [769, 434] on div "Analisar o documento PDF fornecido em {pdf_path} e responder à pergunta: {quest…" at bounding box center [801, 427] width 115 height 19
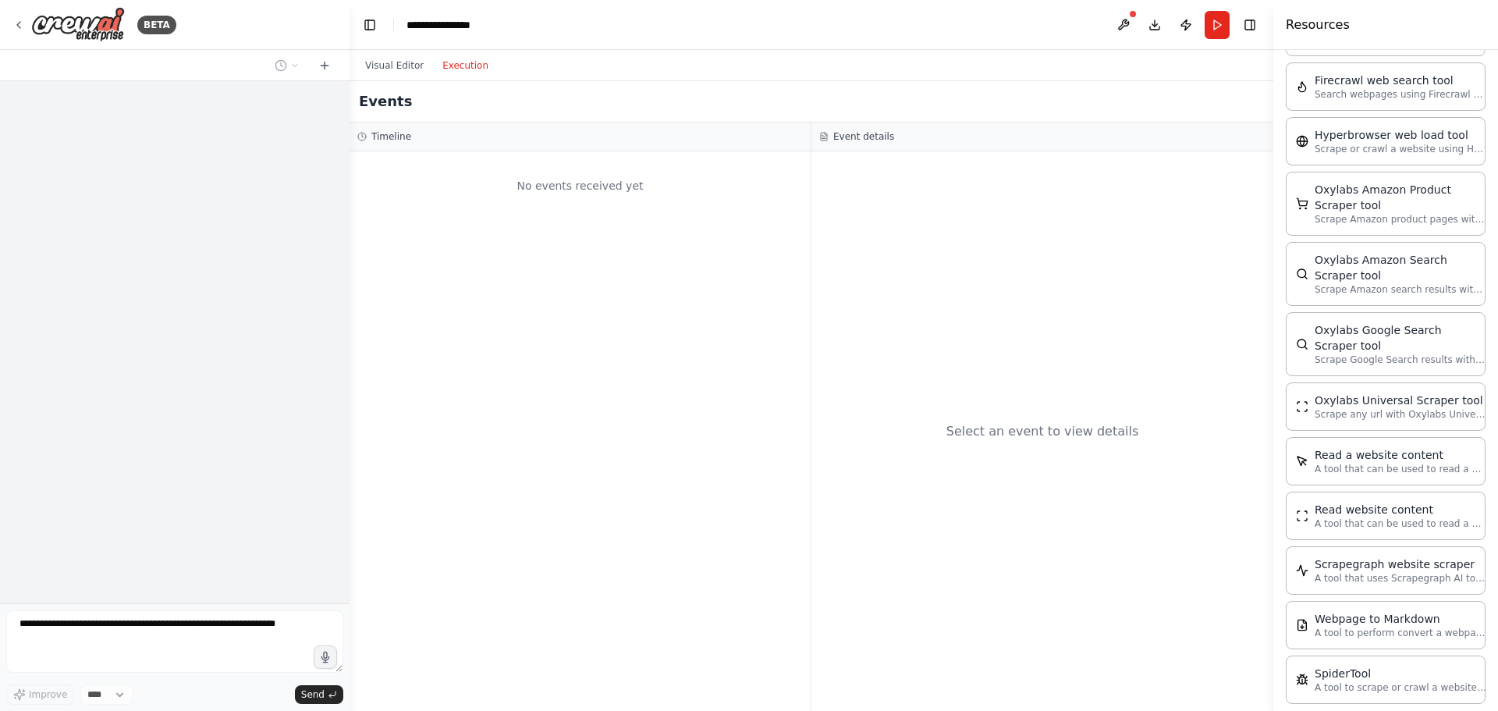
click at [459, 71] on button "Execution" at bounding box center [465, 65] width 65 height 19
click at [410, 62] on button "Visual Editor" at bounding box center [394, 65] width 77 height 19
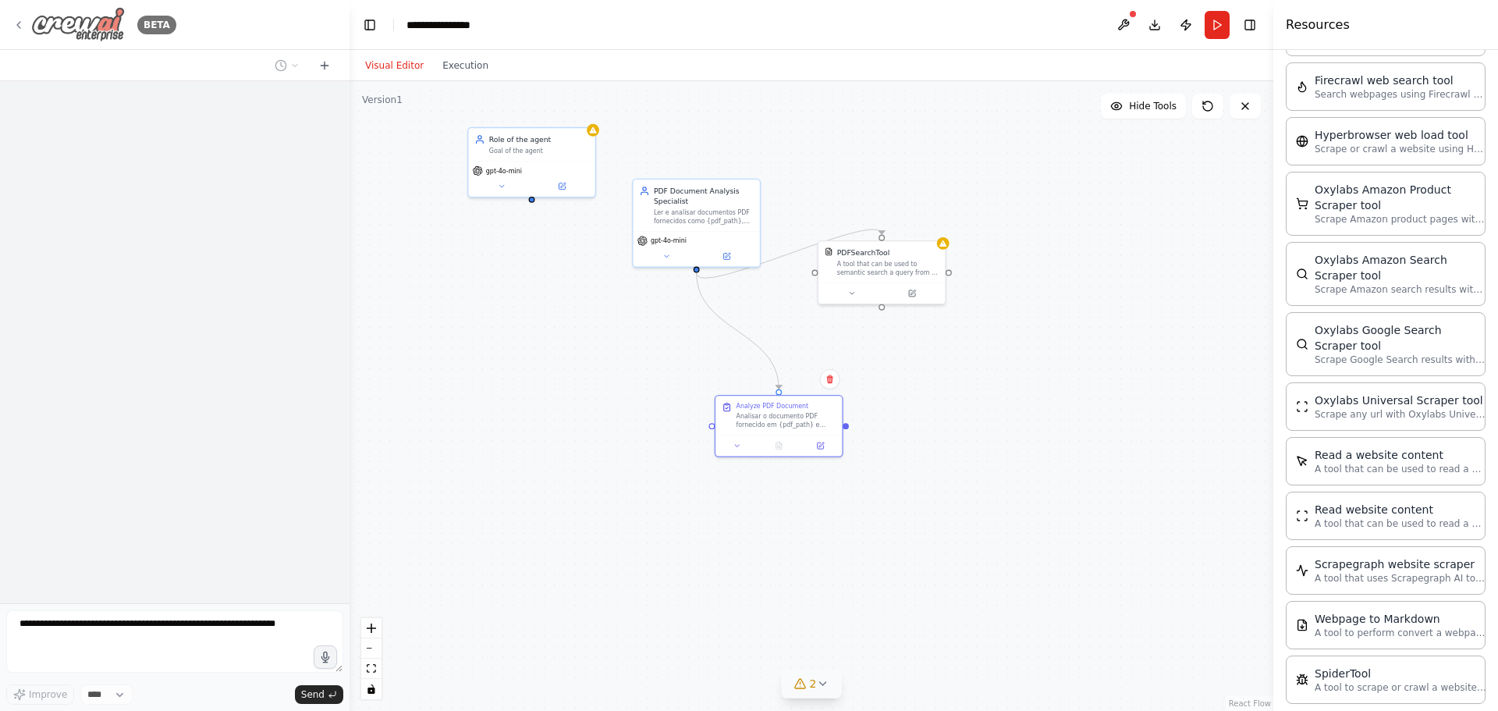
click at [20, 19] on div "BETA" at bounding box center [94, 24] width 164 height 35
